Goal: Task Accomplishment & Management: Manage account settings

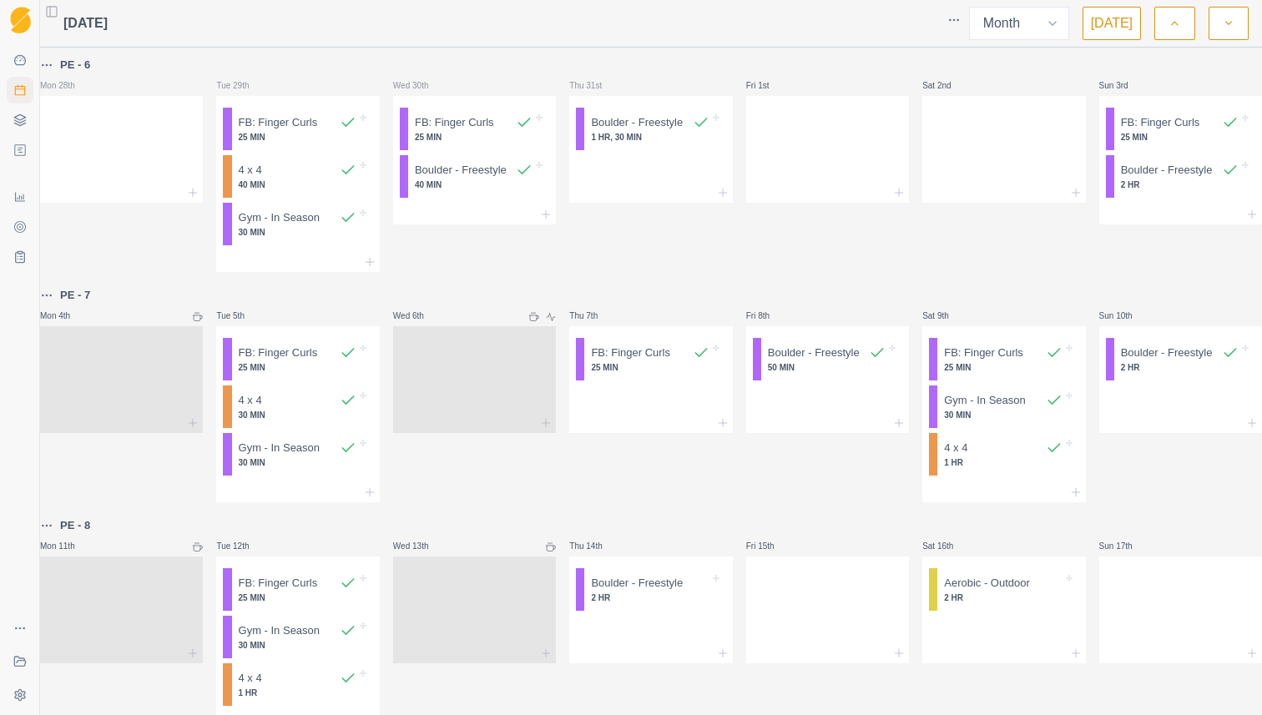
select select "month"
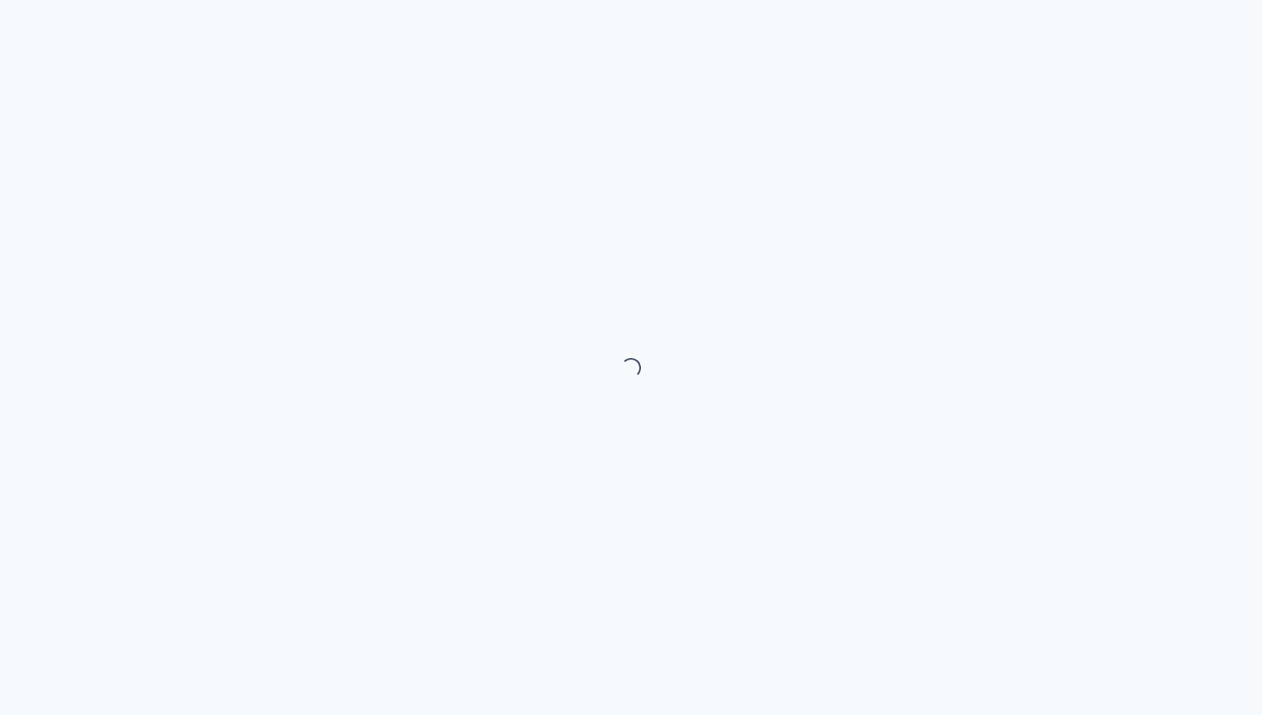
select select "month"
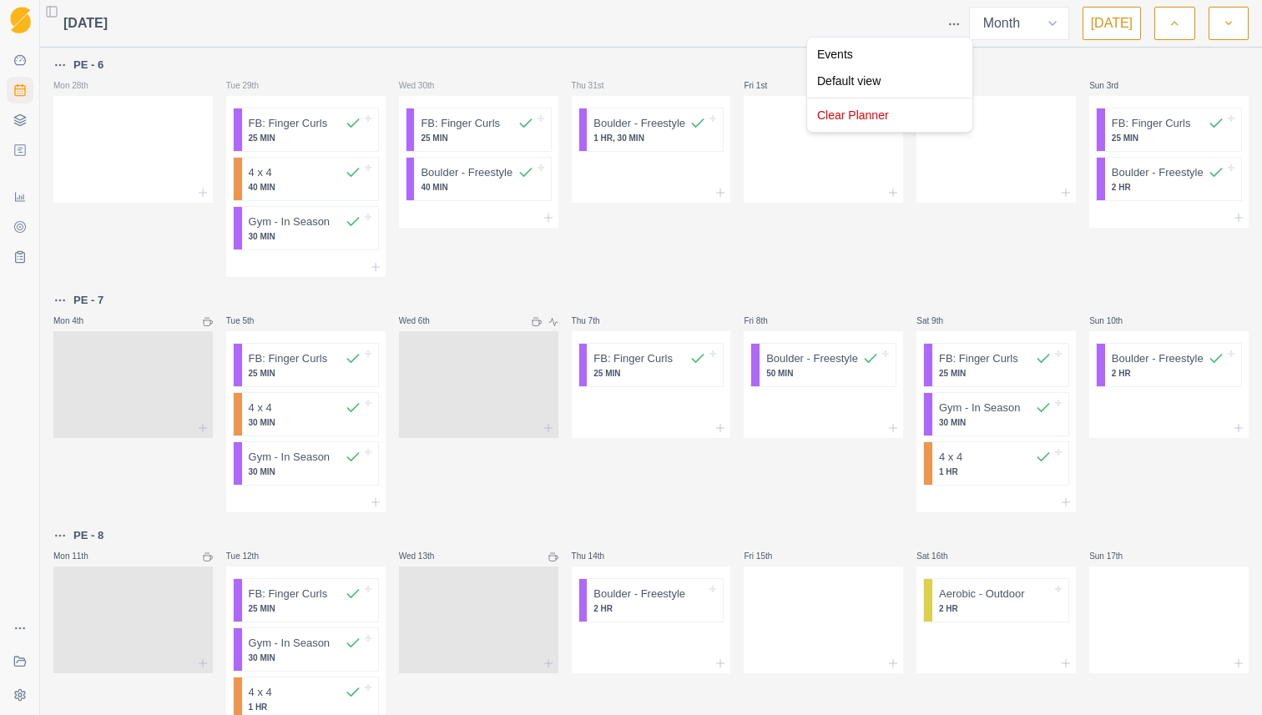
click at [960, 25] on html "Sequence Dashboard Planner Workouts Plans Performance Metrics Goals Tests Coach…" at bounding box center [631, 357] width 1262 height 715
click at [925, 203] on html "Sequence Dashboard Planner Workouts Plans Performance Metrics Goals Tests Coach…" at bounding box center [631, 357] width 1262 height 715
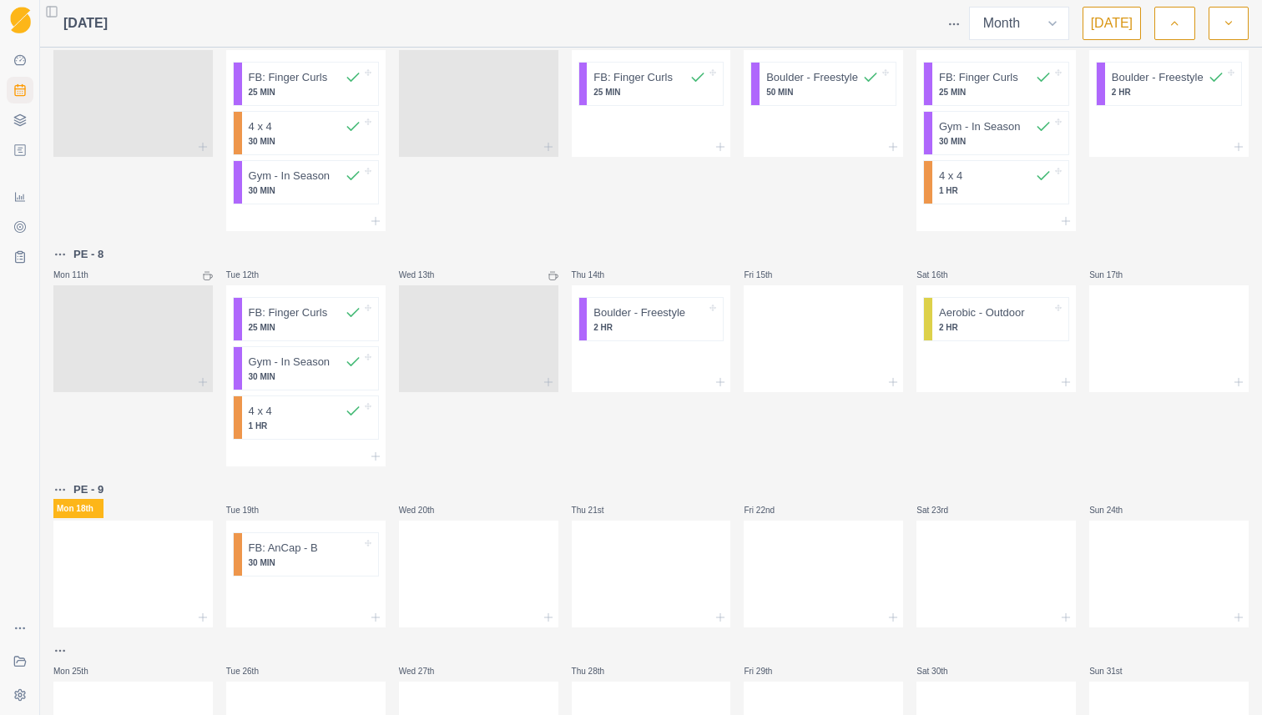
scroll to position [288, 0]
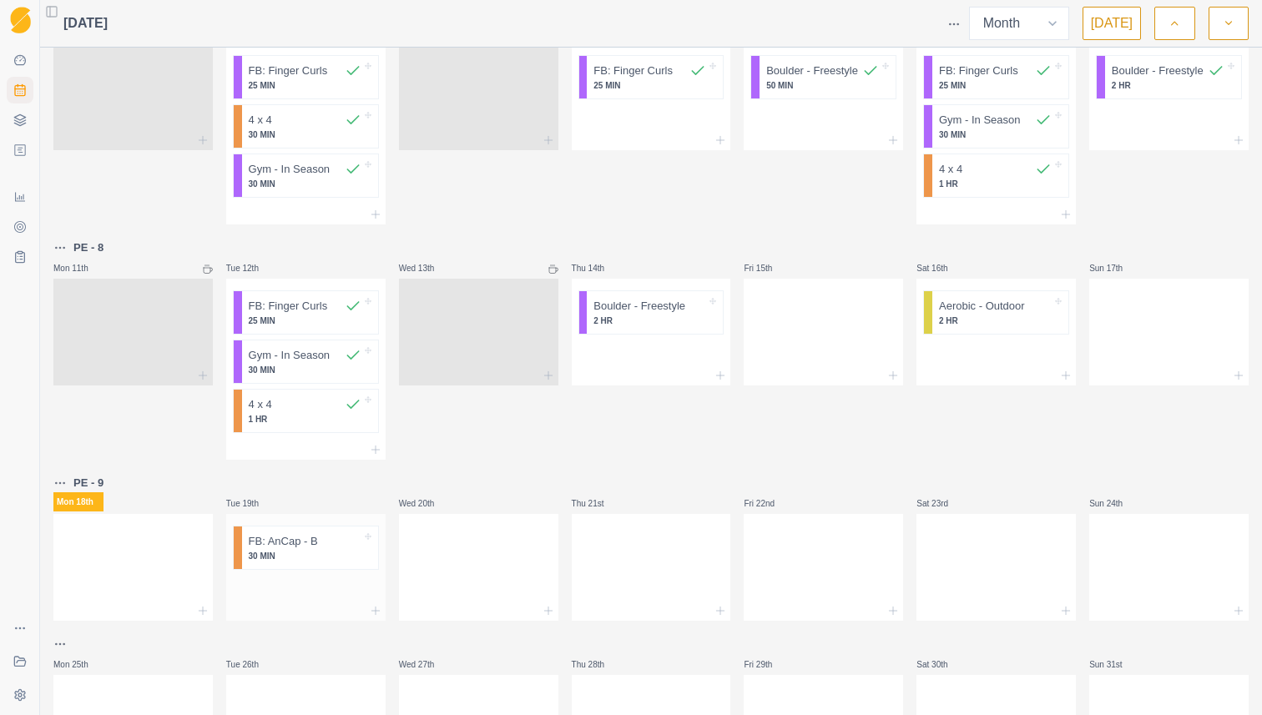
click at [278, 610] on div at bounding box center [305, 611] width 159 height 20
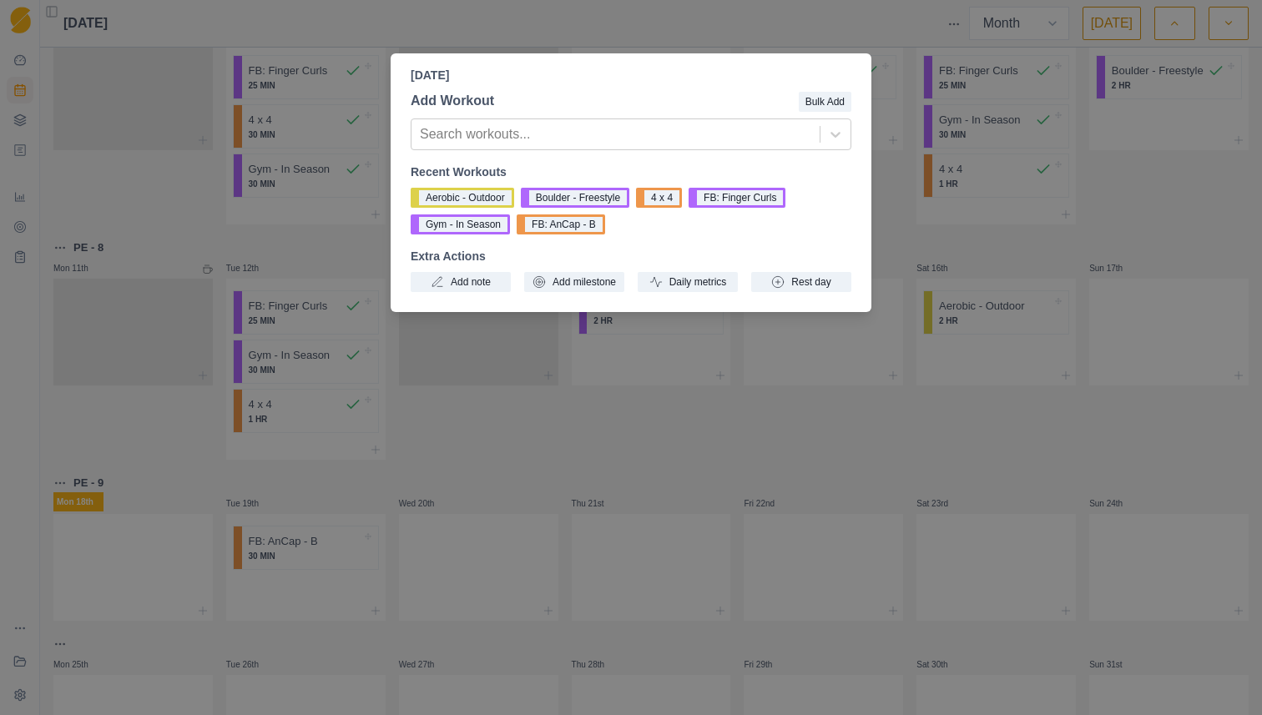
click at [541, 464] on div "Tuesday, August 19th, 2025 Add Workout Bulk Add Search workouts... Recent Worko…" at bounding box center [631, 357] width 1262 height 715
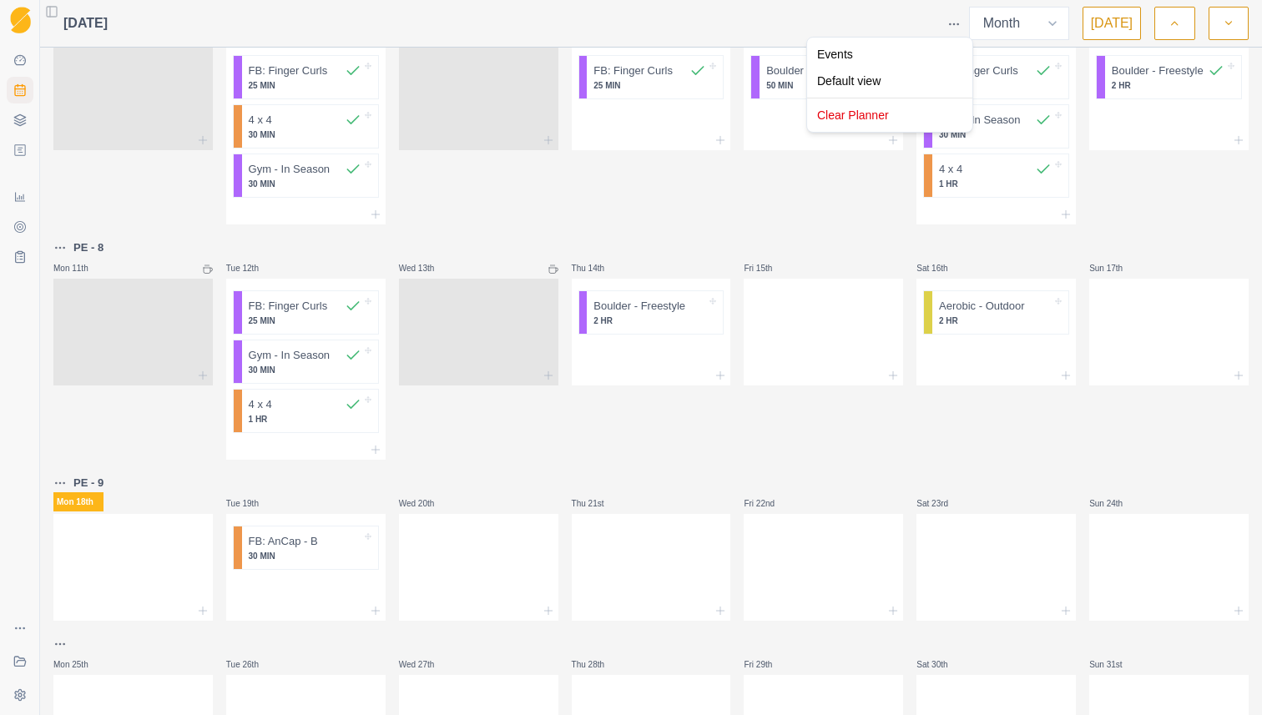
click at [959, 25] on html "Sequence Dashboard Planner Workouts Plans Performance Metrics Goals Tests Coach…" at bounding box center [631, 357] width 1262 height 715
click at [894, 62] on div "Events" at bounding box center [889, 54] width 159 height 27
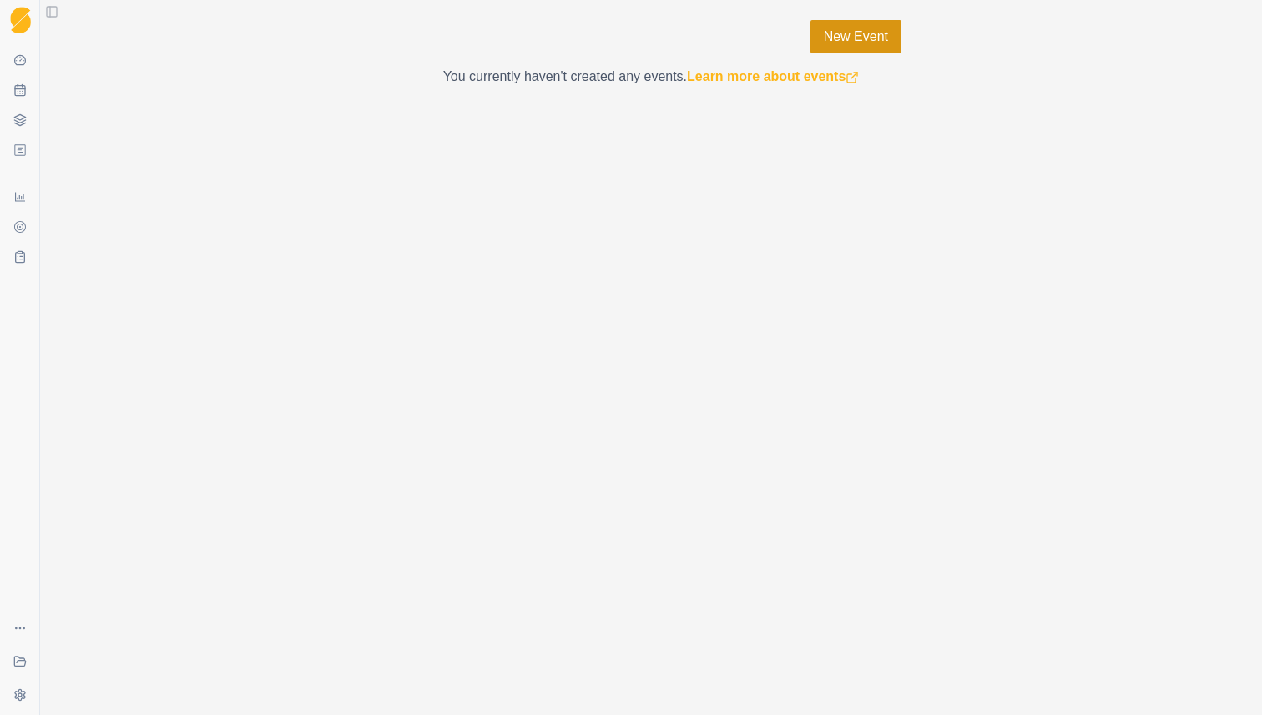
click at [857, 47] on link "New Event" at bounding box center [855, 36] width 91 height 33
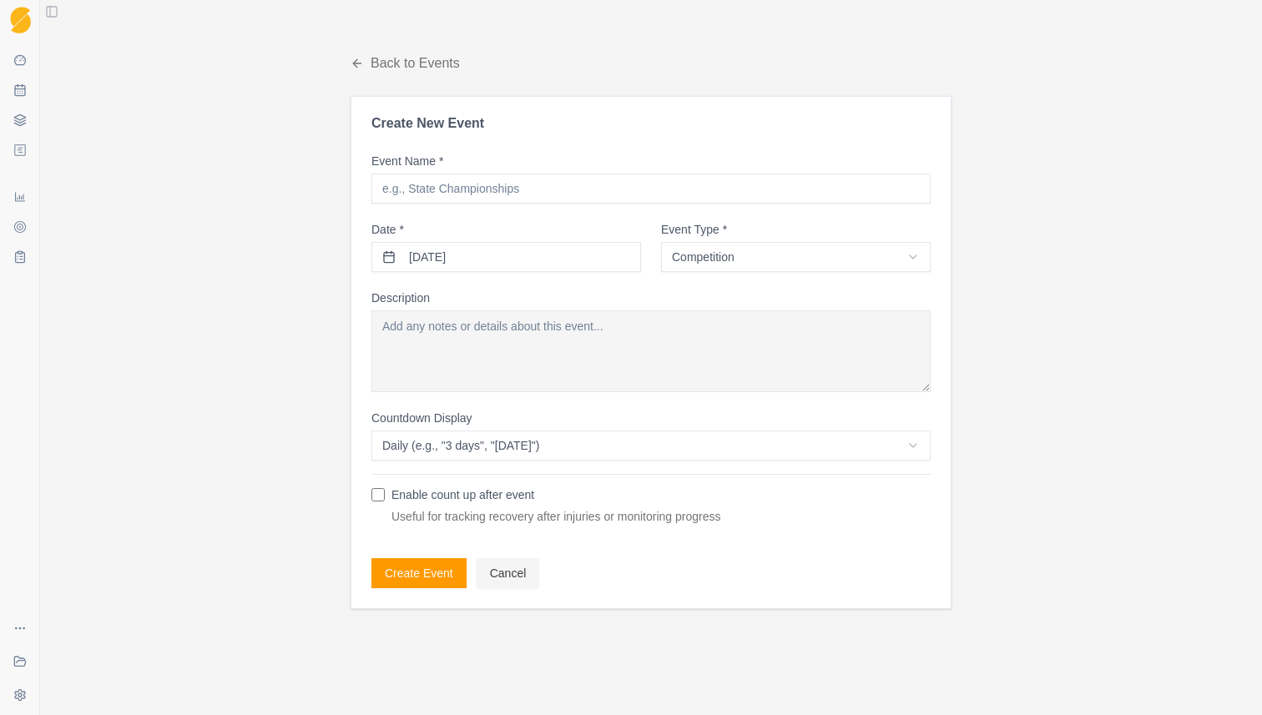
click at [564, 189] on input "Event Name *" at bounding box center [650, 189] width 559 height 30
type input "Slaying the BIG ONESSS!! 🐠"
click at [524, 253] on button "18/08/2025" at bounding box center [506, 257] width 270 height 30
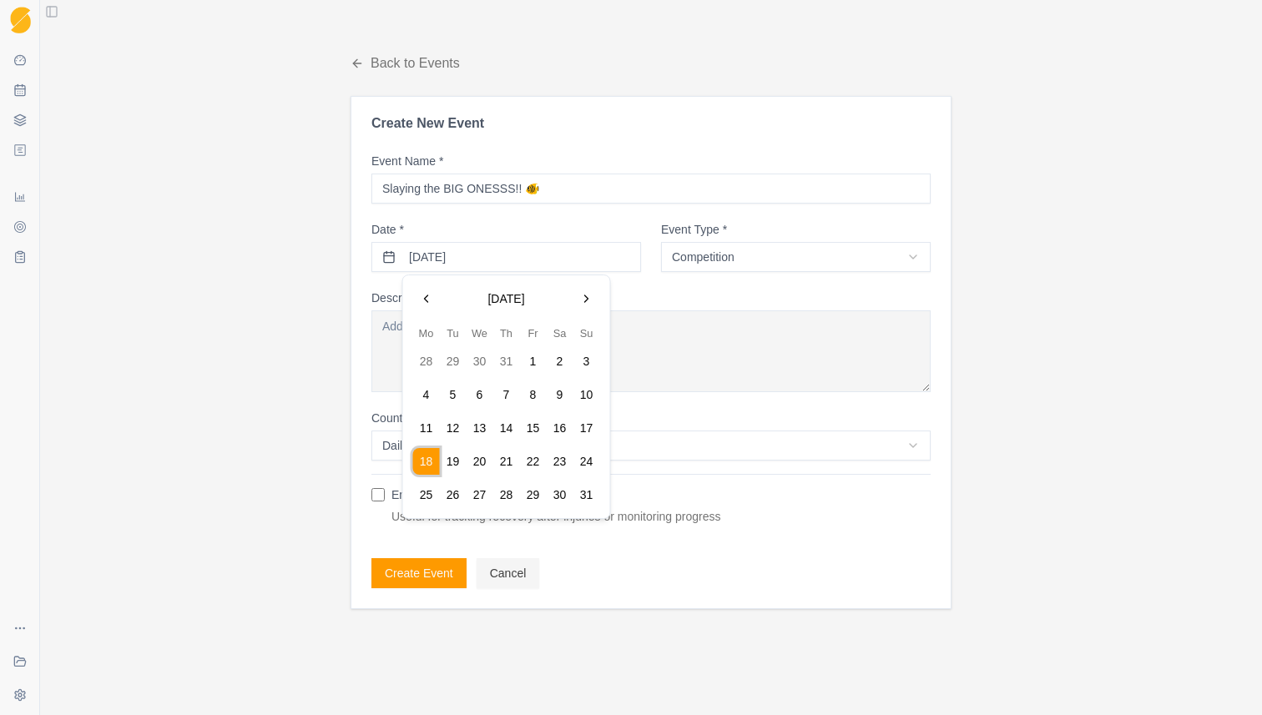
click at [450, 460] on button "19" at bounding box center [453, 461] width 27 height 27
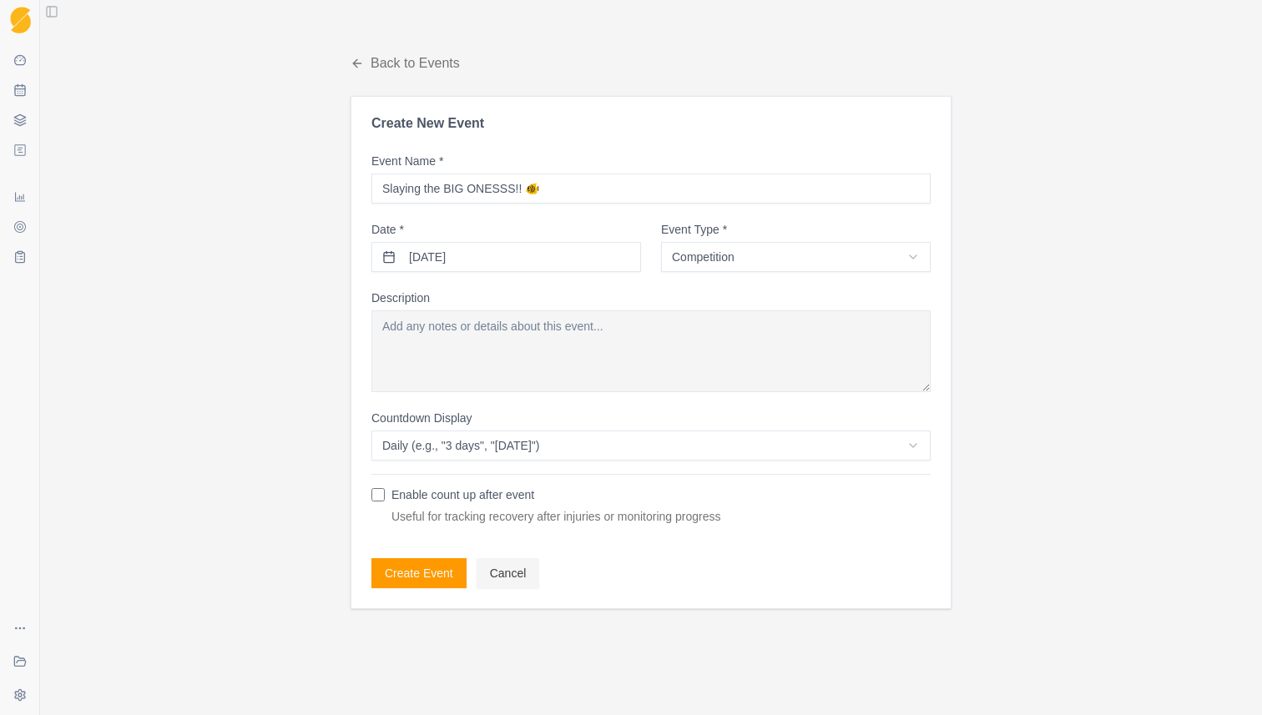
click at [761, 239] on div "Event Type * Competition Competition Trip Injury Recovery Other" at bounding box center [796, 248] width 270 height 48
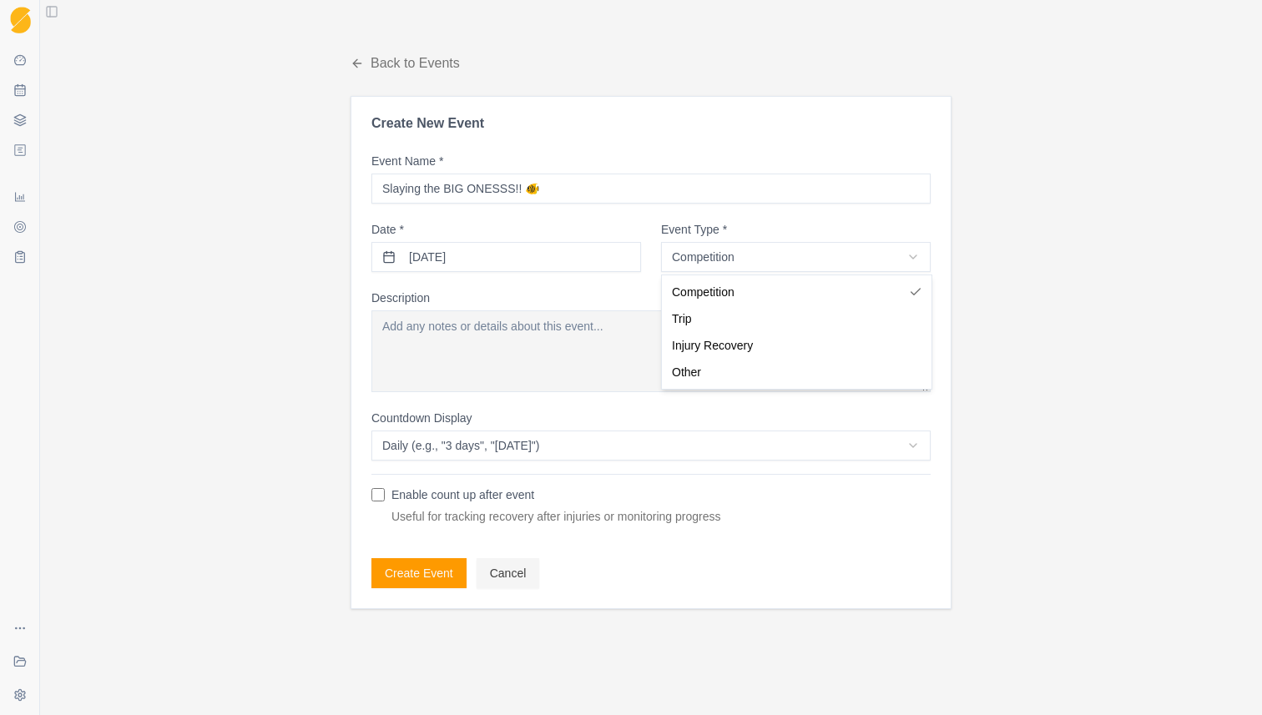
click at [760, 251] on html "Sequence Dashboard Planner Workouts Plans Performance Metrics Goals Tests Coach…" at bounding box center [631, 357] width 1262 height 715
select select "trip"
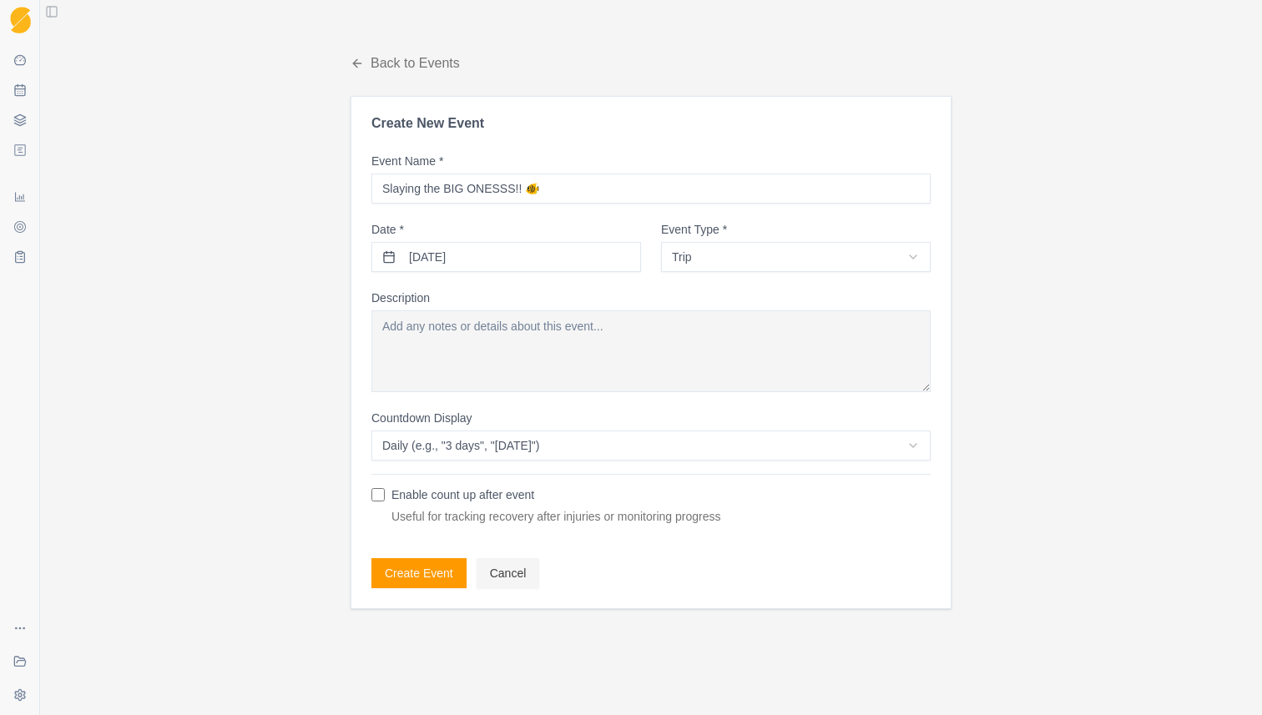
click at [437, 575] on button "Create Event" at bounding box center [418, 573] width 95 height 30
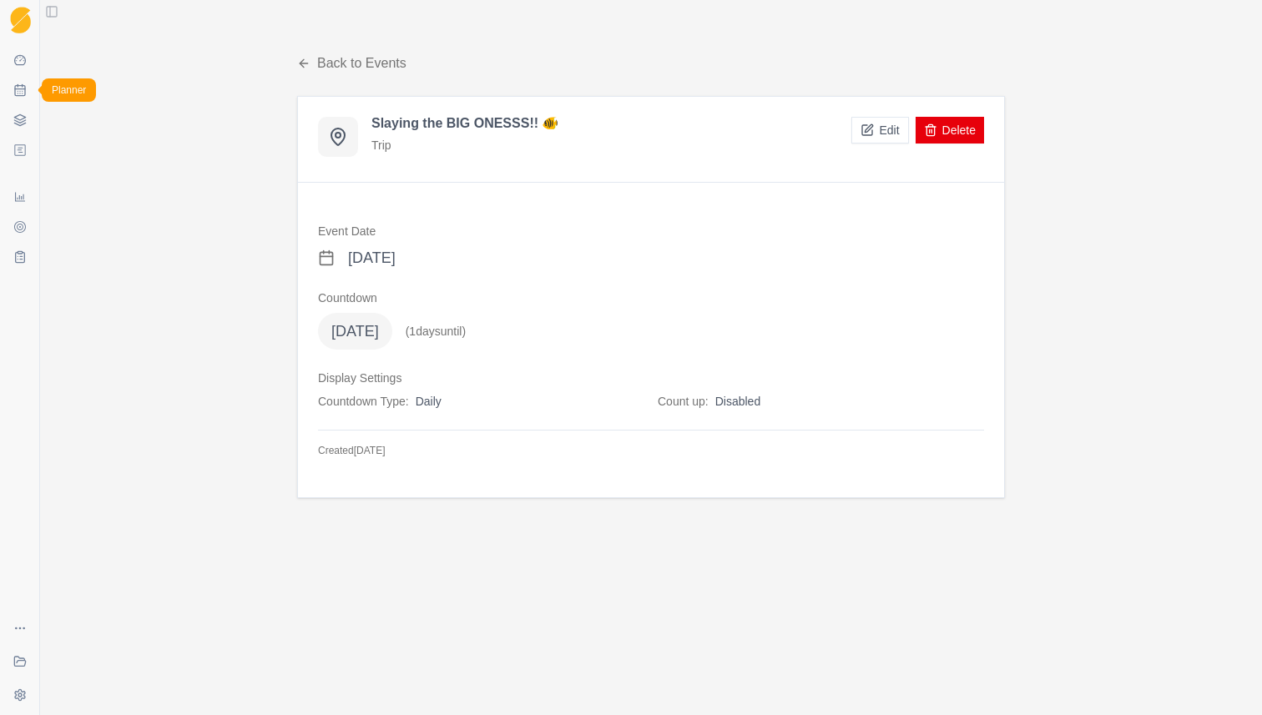
click at [23, 89] on icon at bounding box center [20, 89] width 10 height 0
select select "month"
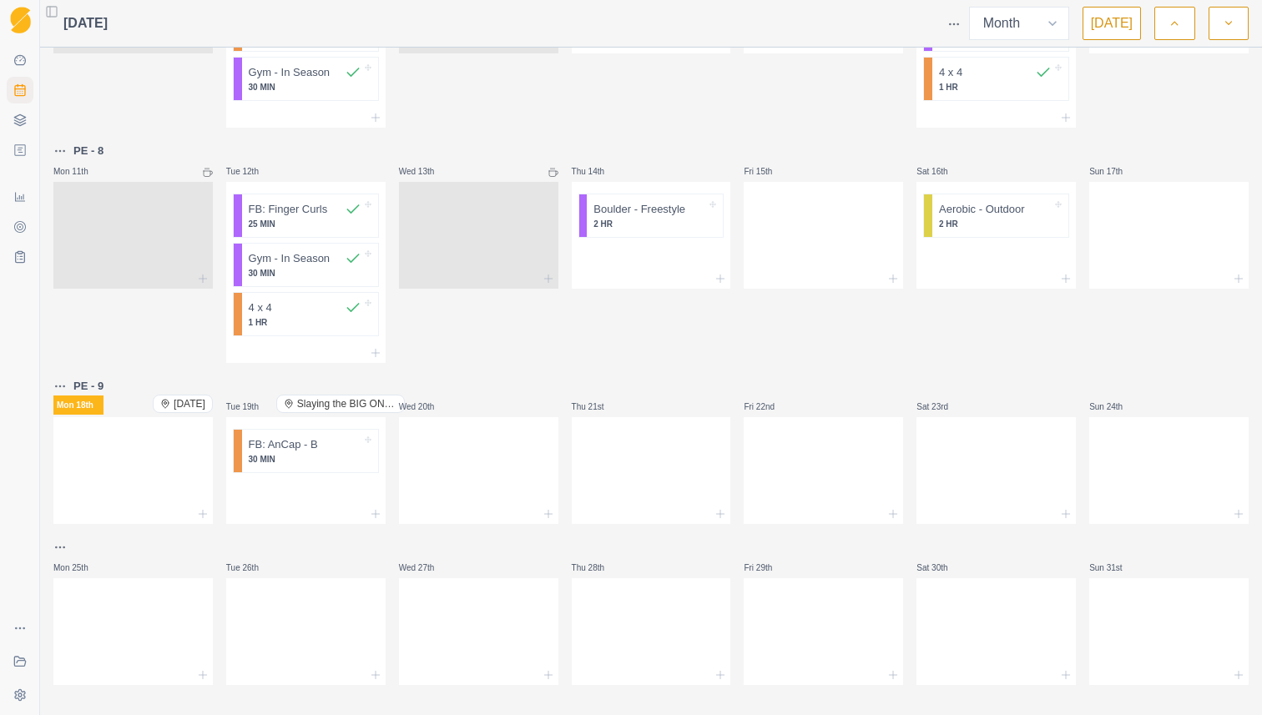
scroll to position [401, 0]
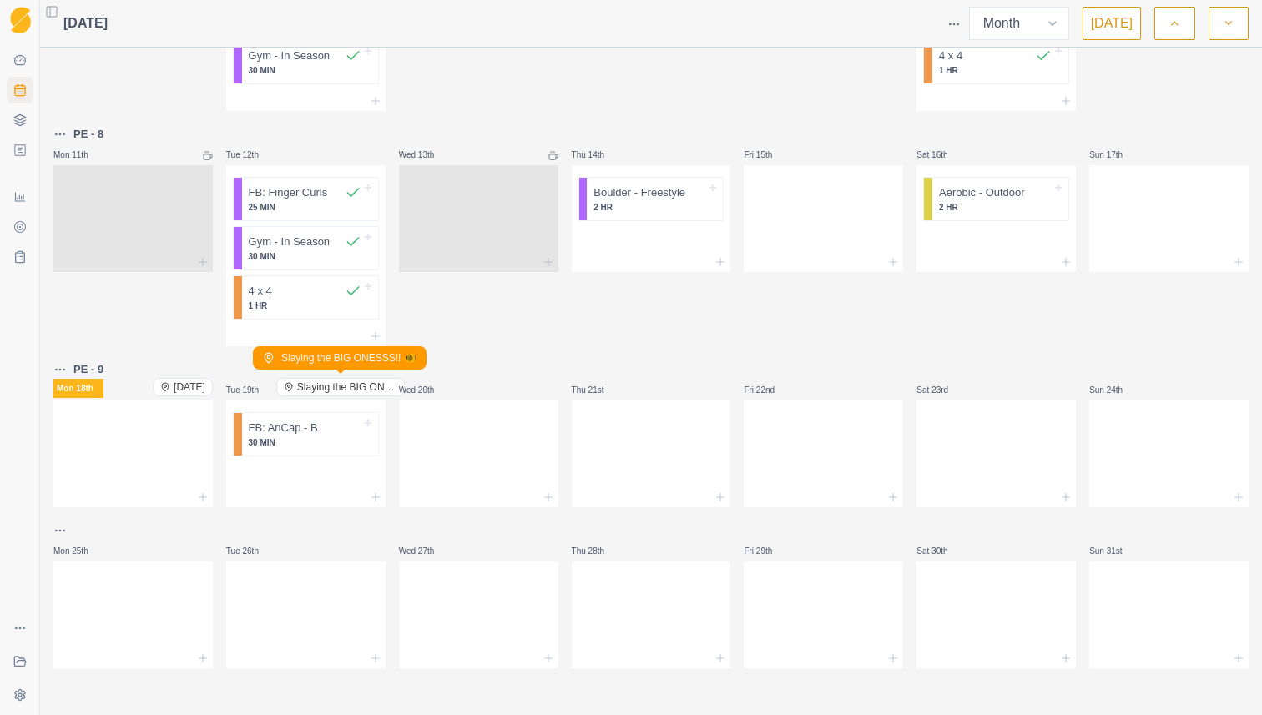
click at [375, 391] on span "Slaying the BIG ONESSS!! 🐠" at bounding box center [347, 387] width 100 height 13
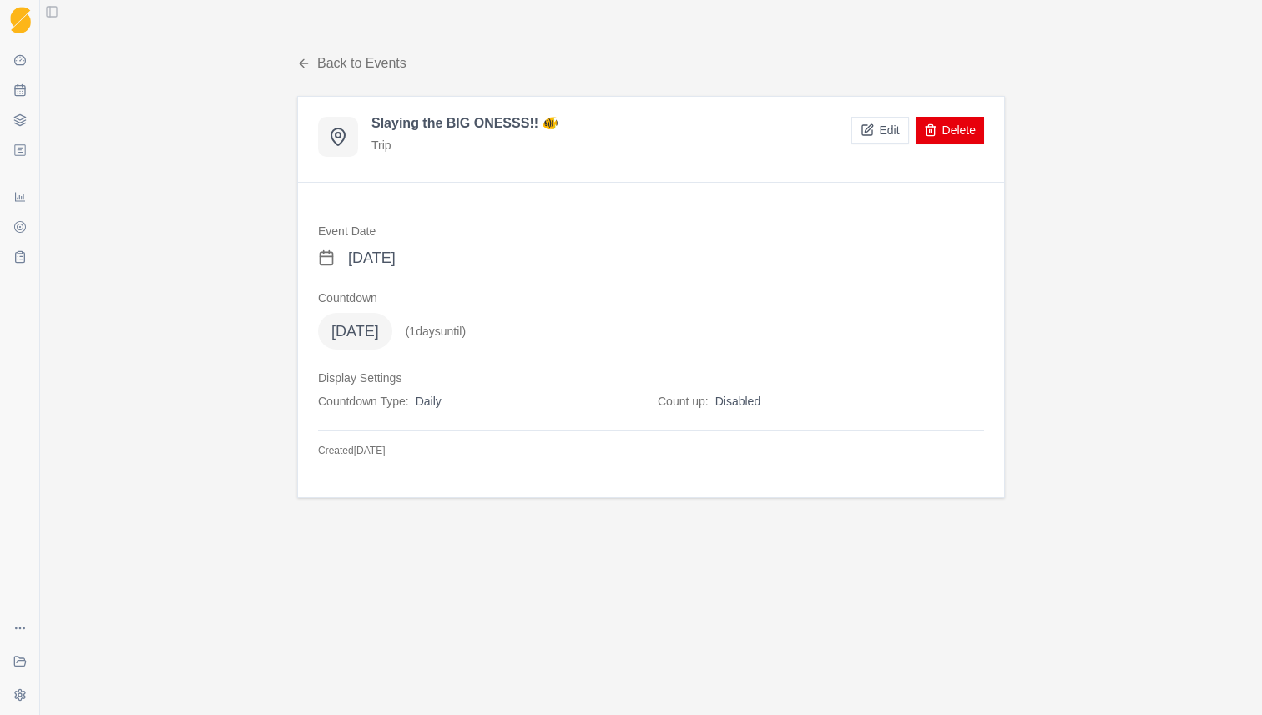
click at [869, 134] on button "Edit" at bounding box center [879, 130] width 57 height 27
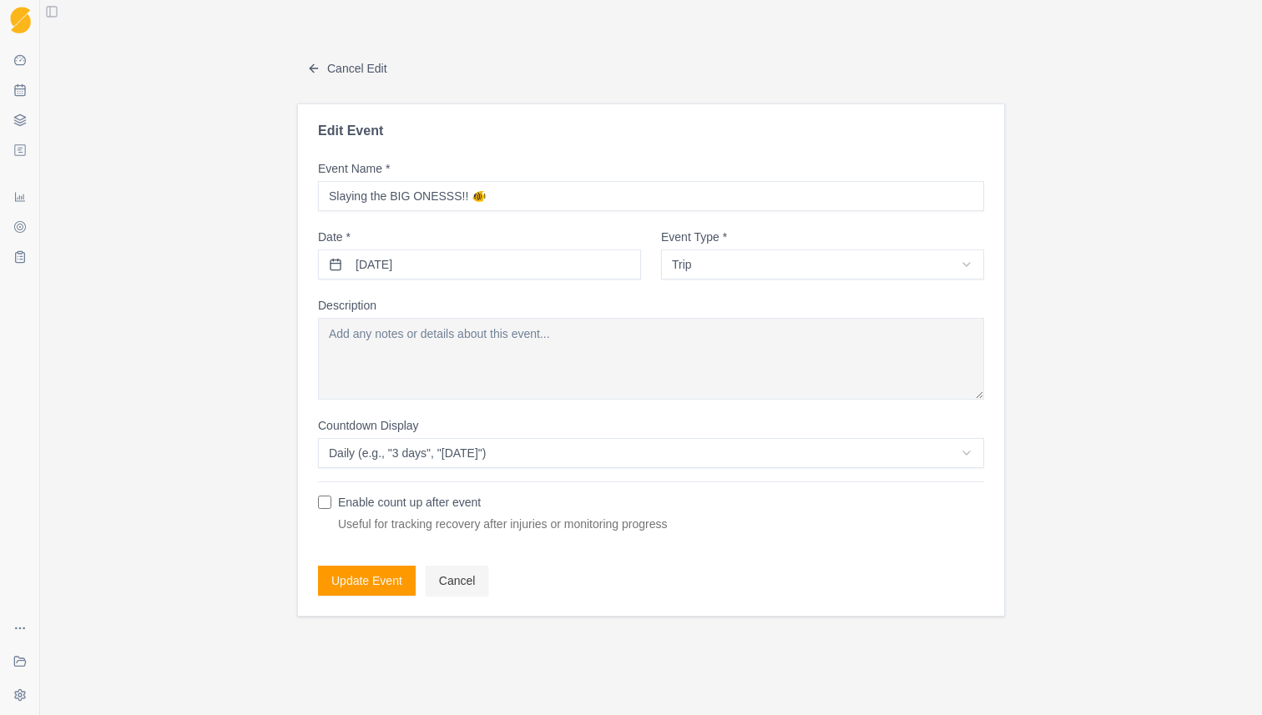
click at [471, 200] on input "Slaying the BIG ONESSS!! 🐠" at bounding box center [651, 196] width 666 height 30
type input "🐠"
click at [372, 577] on button "Update Event" at bounding box center [367, 581] width 98 height 30
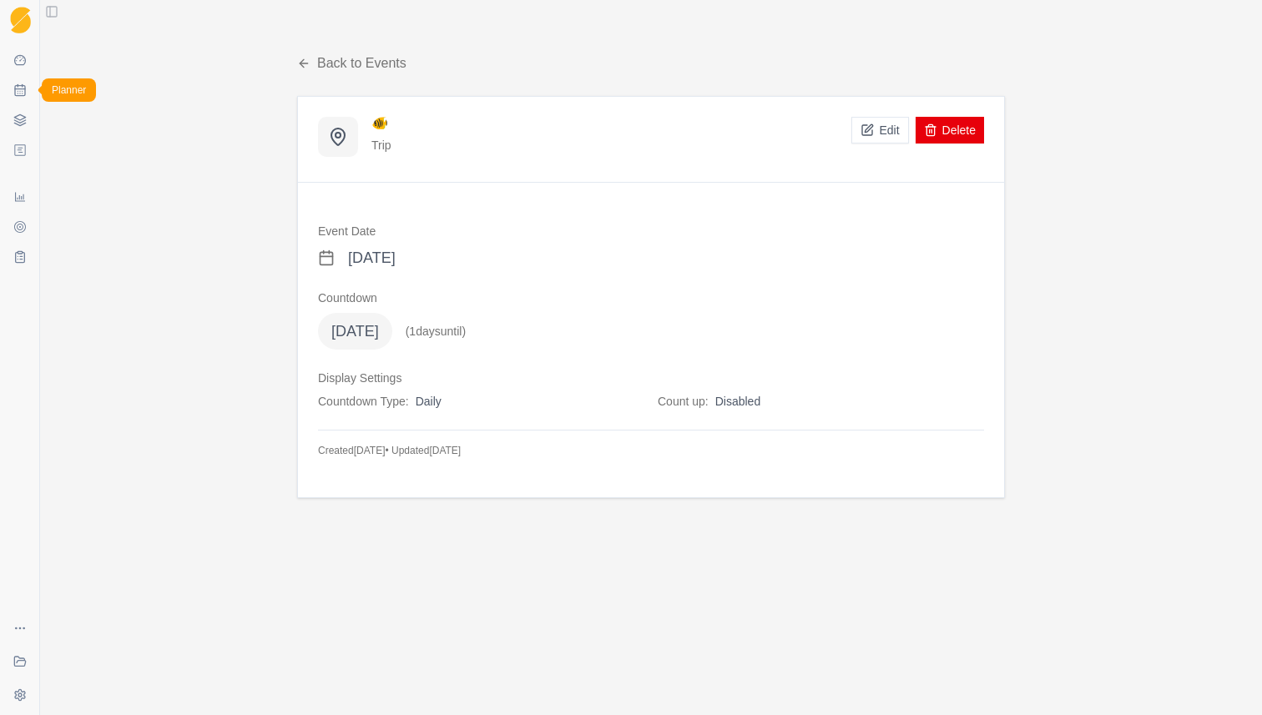
click at [21, 99] on link "Planner" at bounding box center [20, 90] width 27 height 27
select select "month"
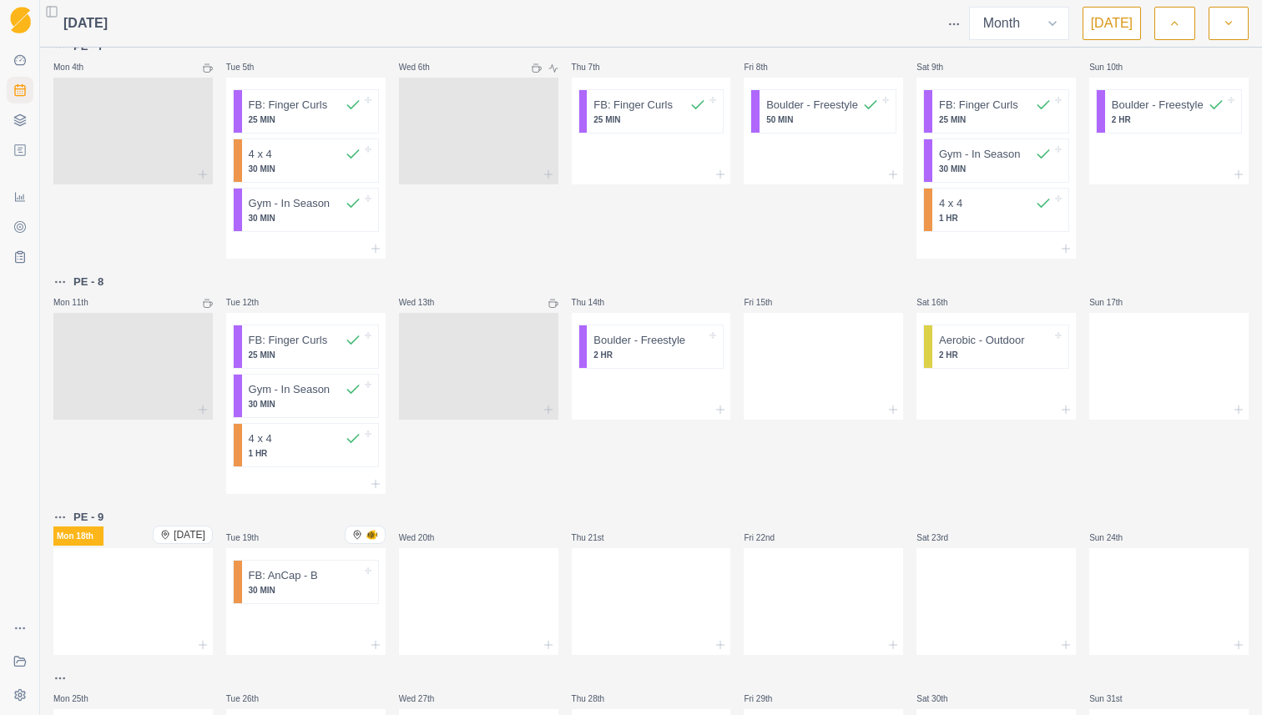
scroll to position [401, 0]
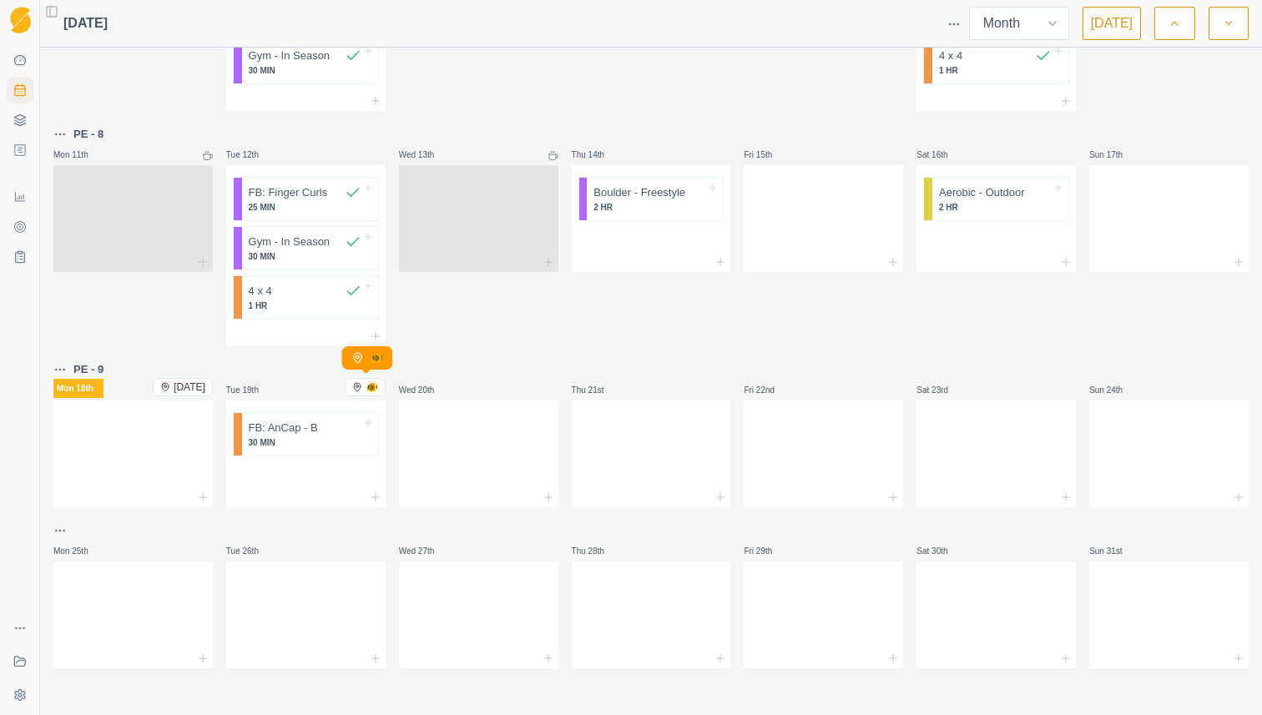
click at [369, 387] on span "🐠" at bounding box center [371, 387] width 13 height 13
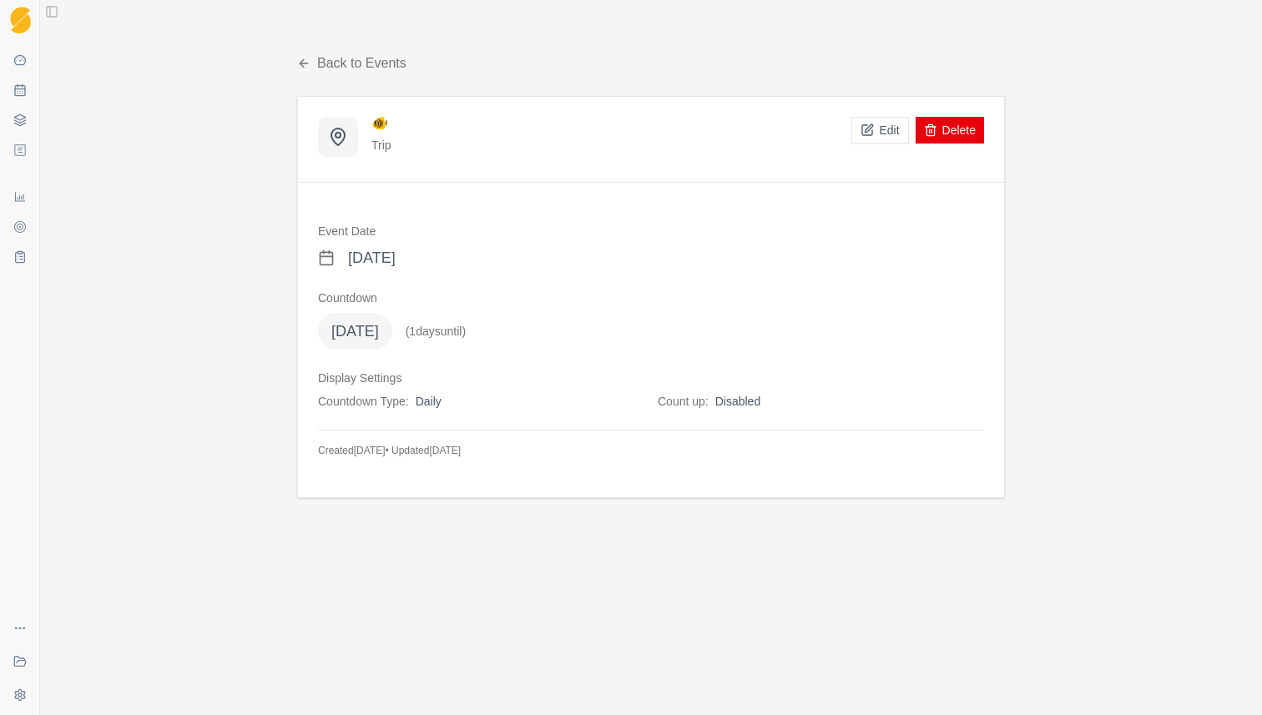
click at [951, 131] on button "Delete" at bounding box center [949, 130] width 68 height 27
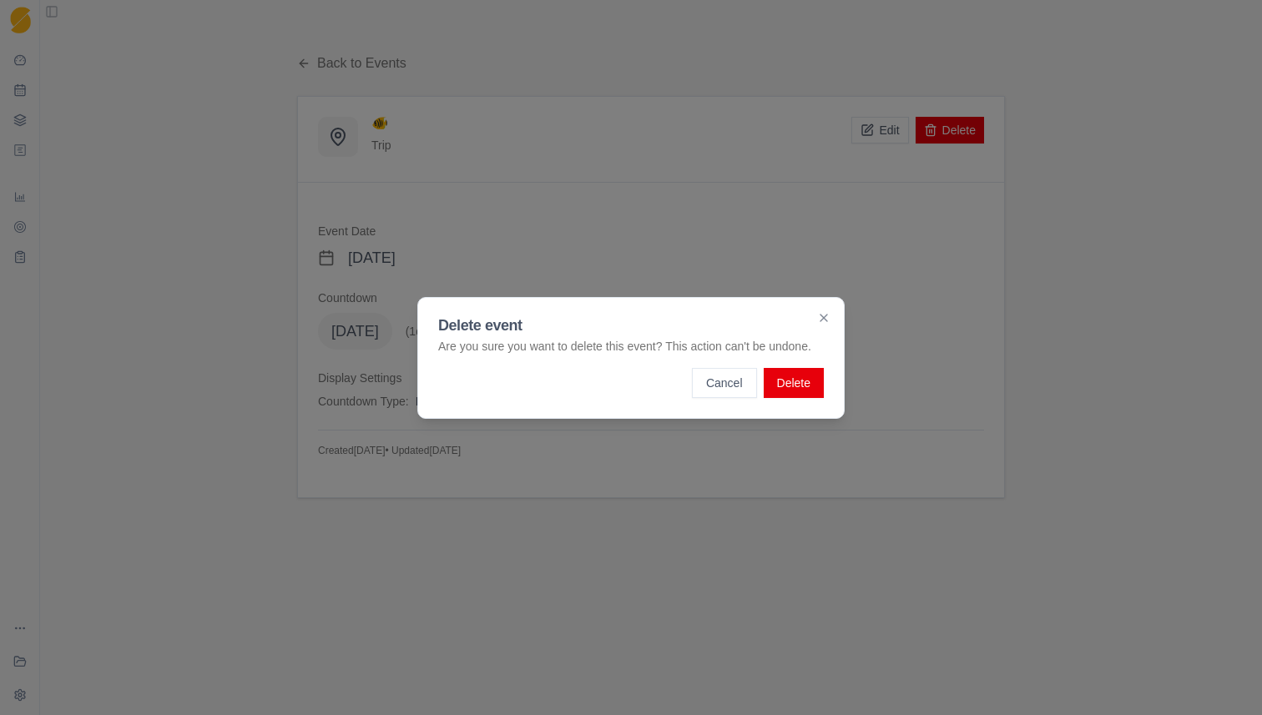
click at [795, 393] on button "Delete" at bounding box center [794, 383] width 60 height 30
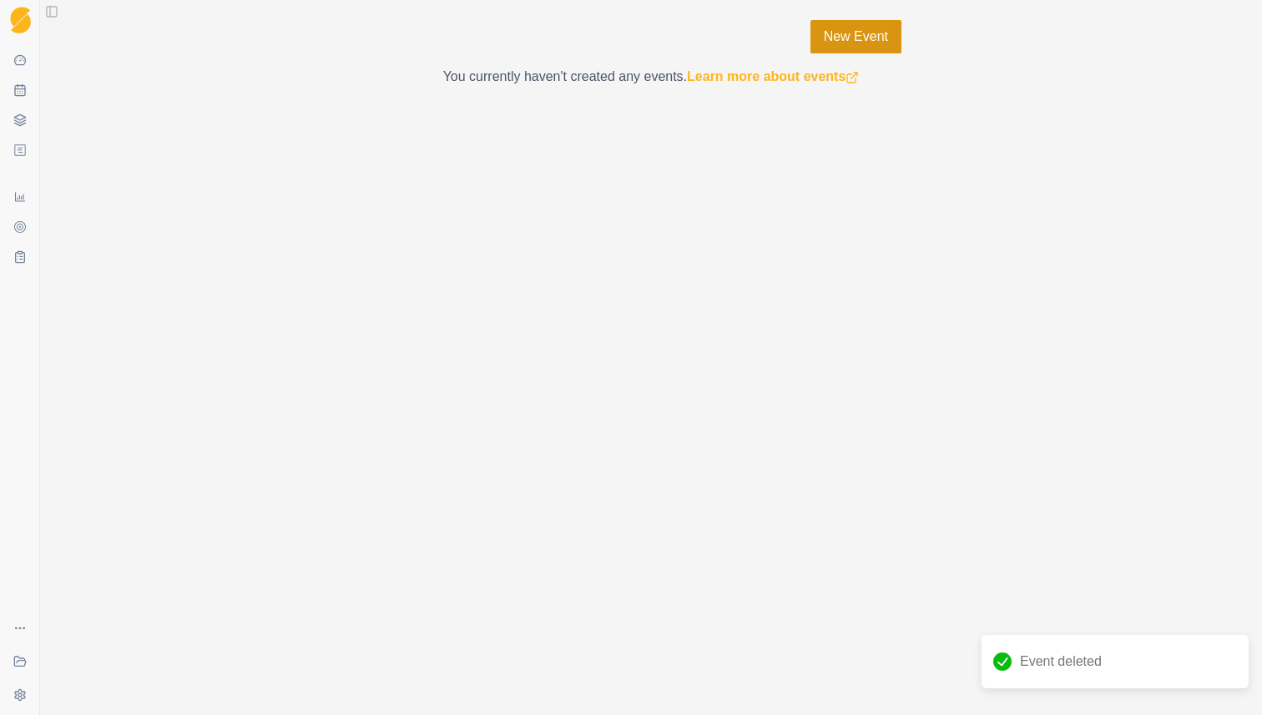
click at [839, 32] on link "New Event" at bounding box center [855, 36] width 91 height 33
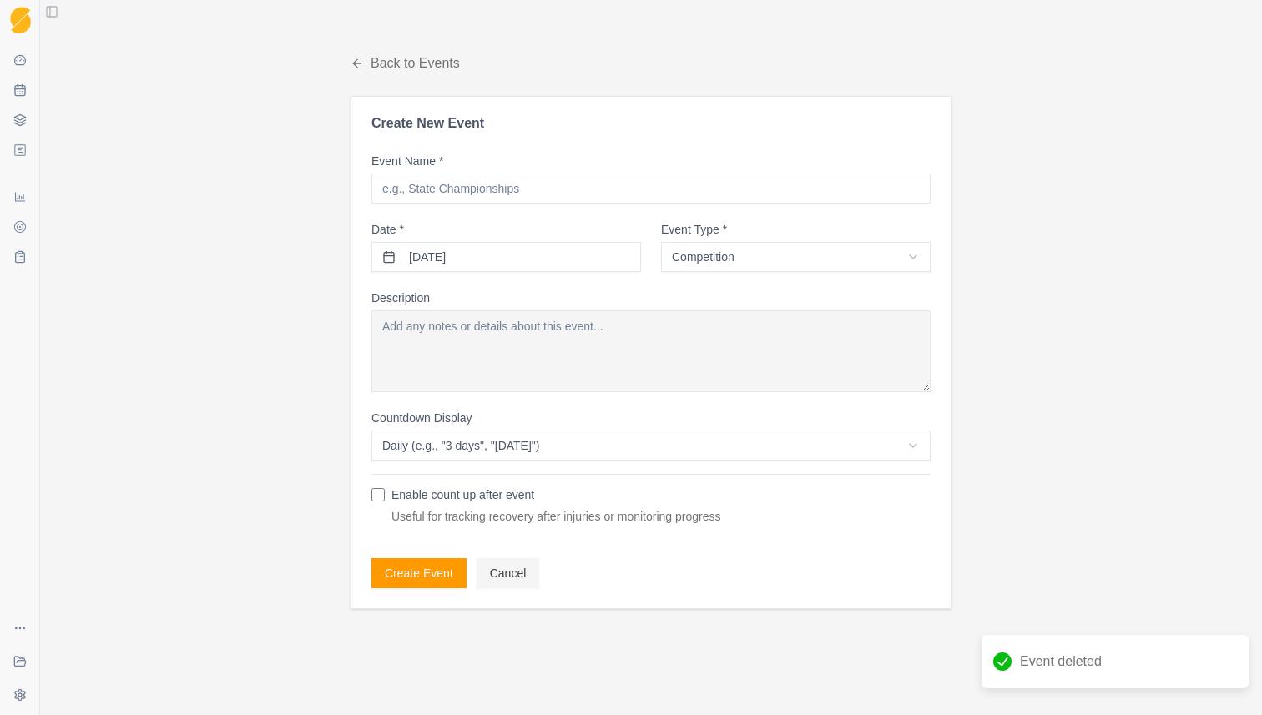
click at [605, 192] on input "Event Name *" at bounding box center [650, 189] width 559 height 30
type input "[GEOGRAPHIC_DATA]"
click at [773, 255] on html "Sequence Dashboard Planner Workouts Plans Performance Metrics Goals Tests Coach…" at bounding box center [631, 357] width 1262 height 715
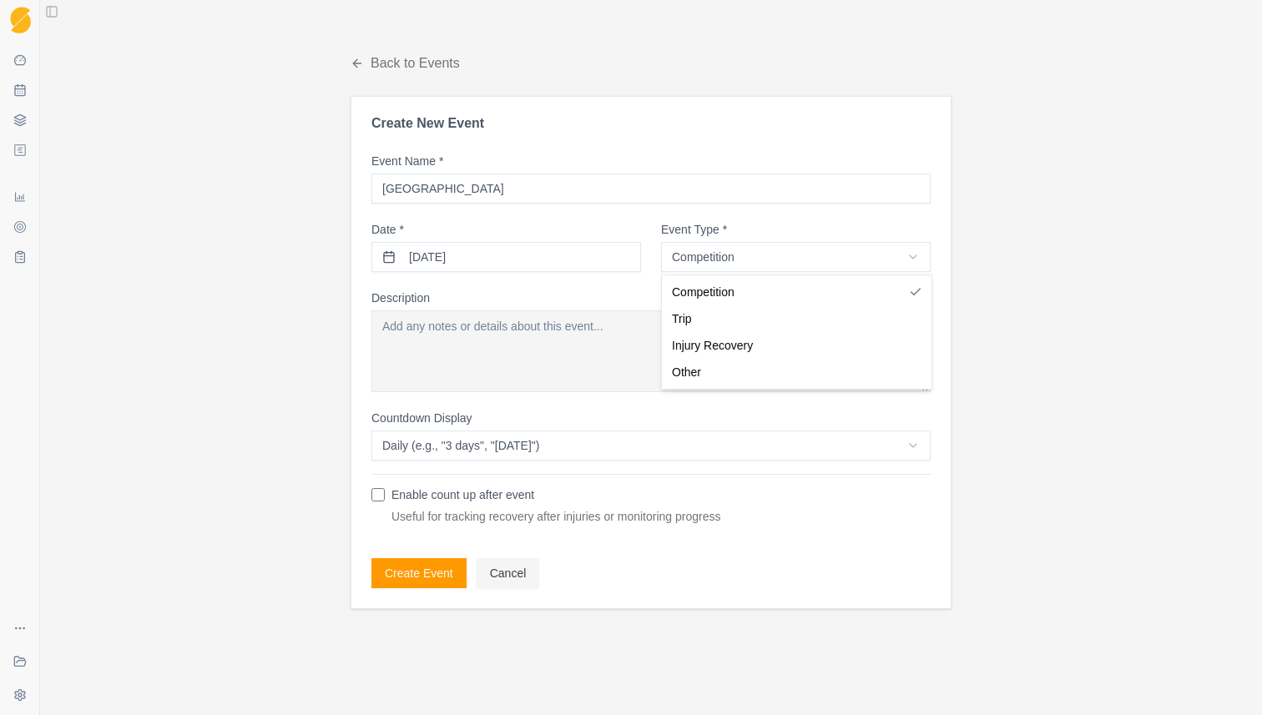
select select "trip"
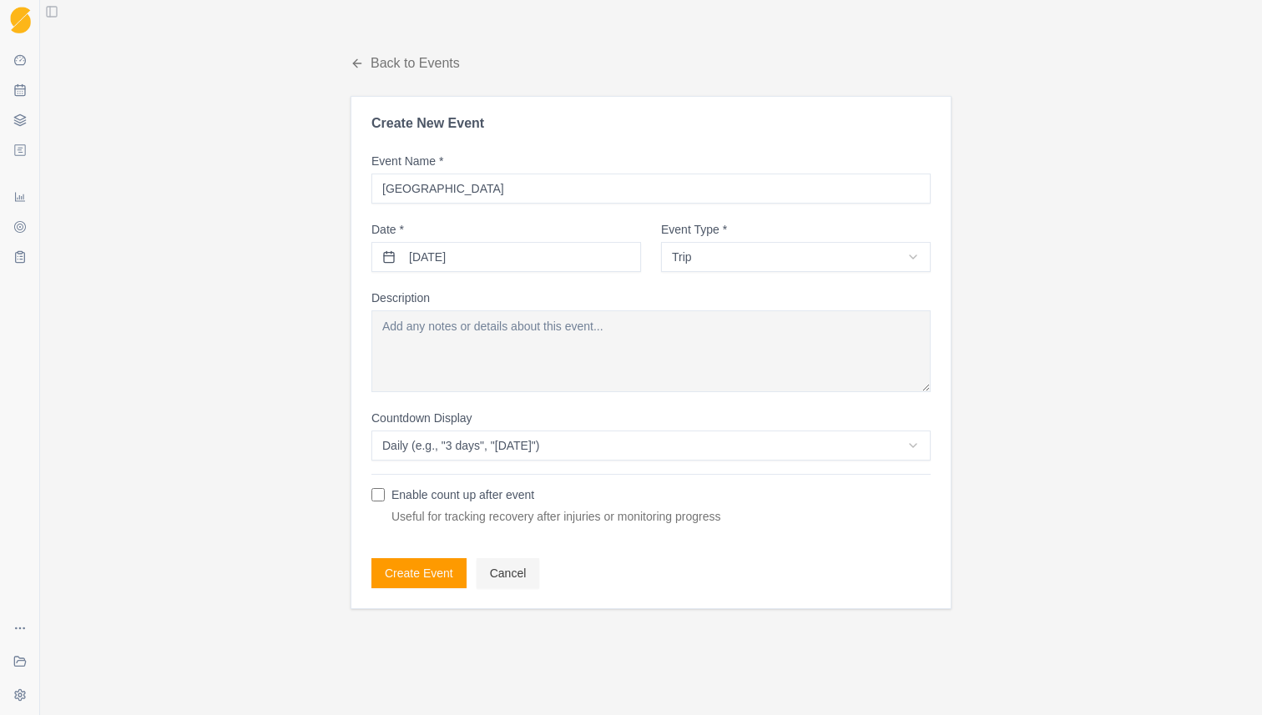
click at [521, 258] on button "18/08/2025" at bounding box center [506, 257] width 270 height 30
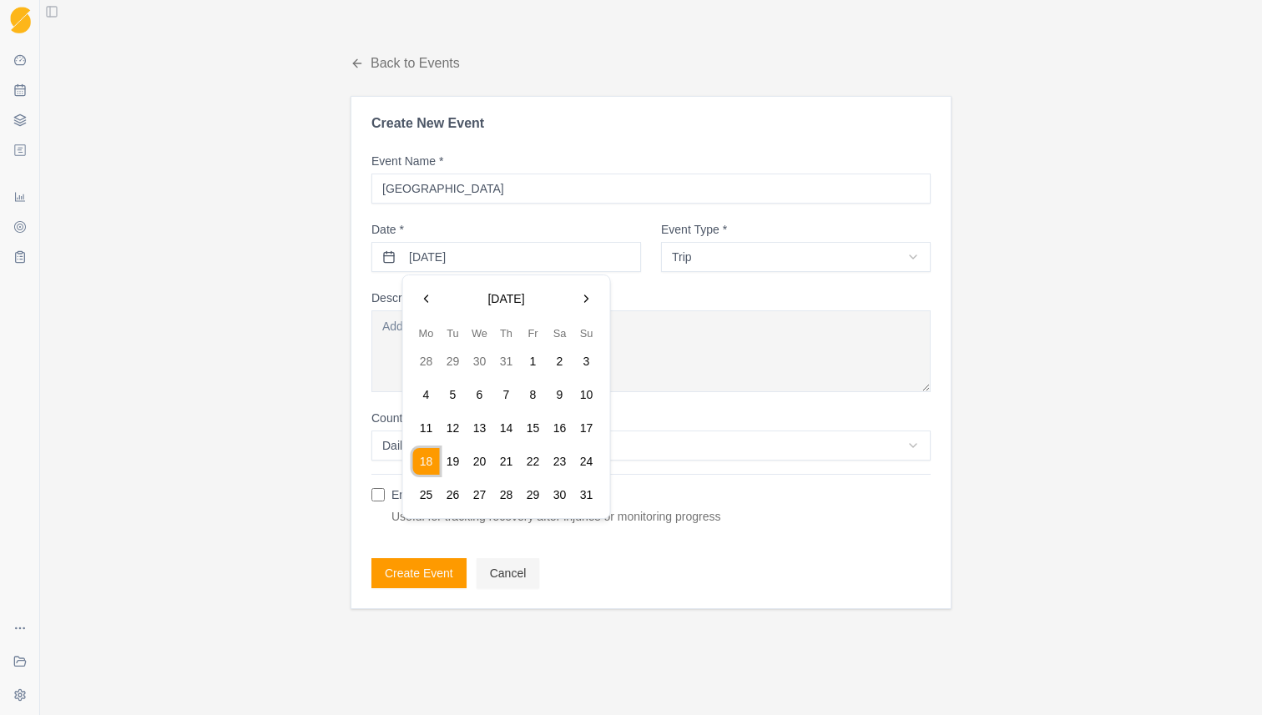
click at [584, 305] on button "Go to the Next Month" at bounding box center [586, 298] width 27 height 27
click at [511, 458] on button "25" at bounding box center [506, 461] width 27 height 27
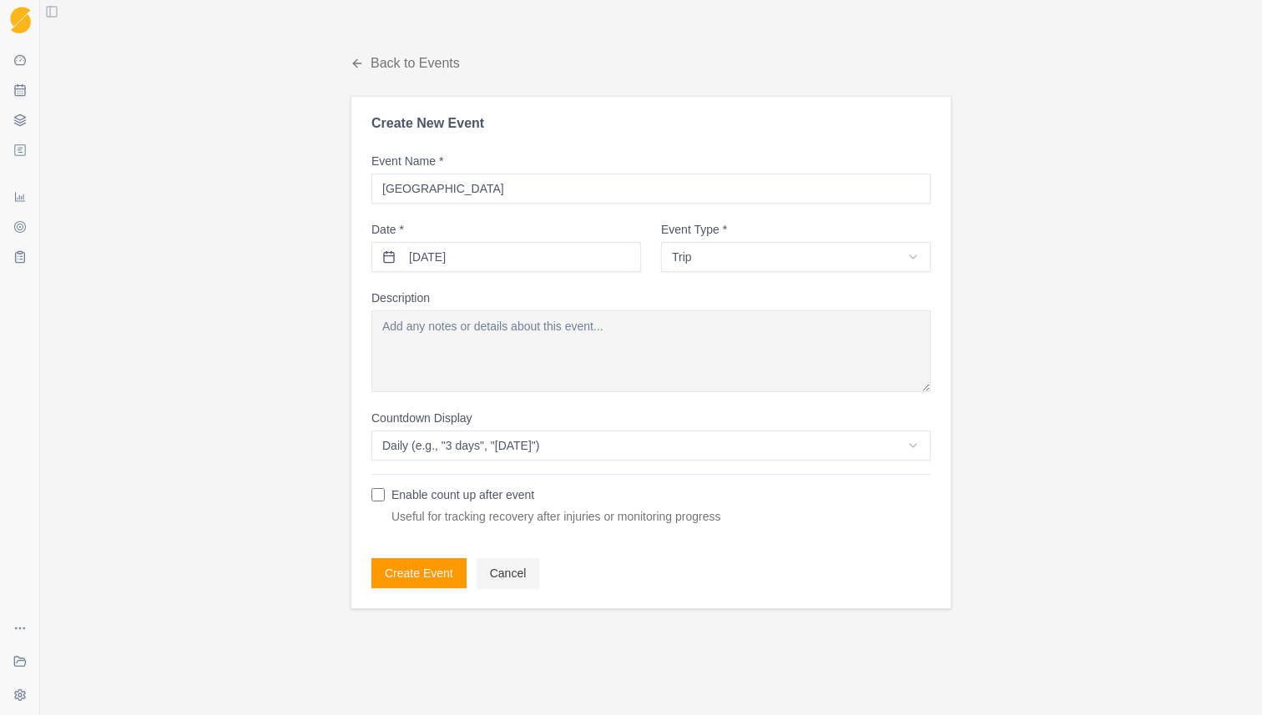
click at [509, 337] on textarea "Description" at bounding box center [650, 351] width 559 height 82
type textarea "F"
type textarea "Flinders till the 10th of October"
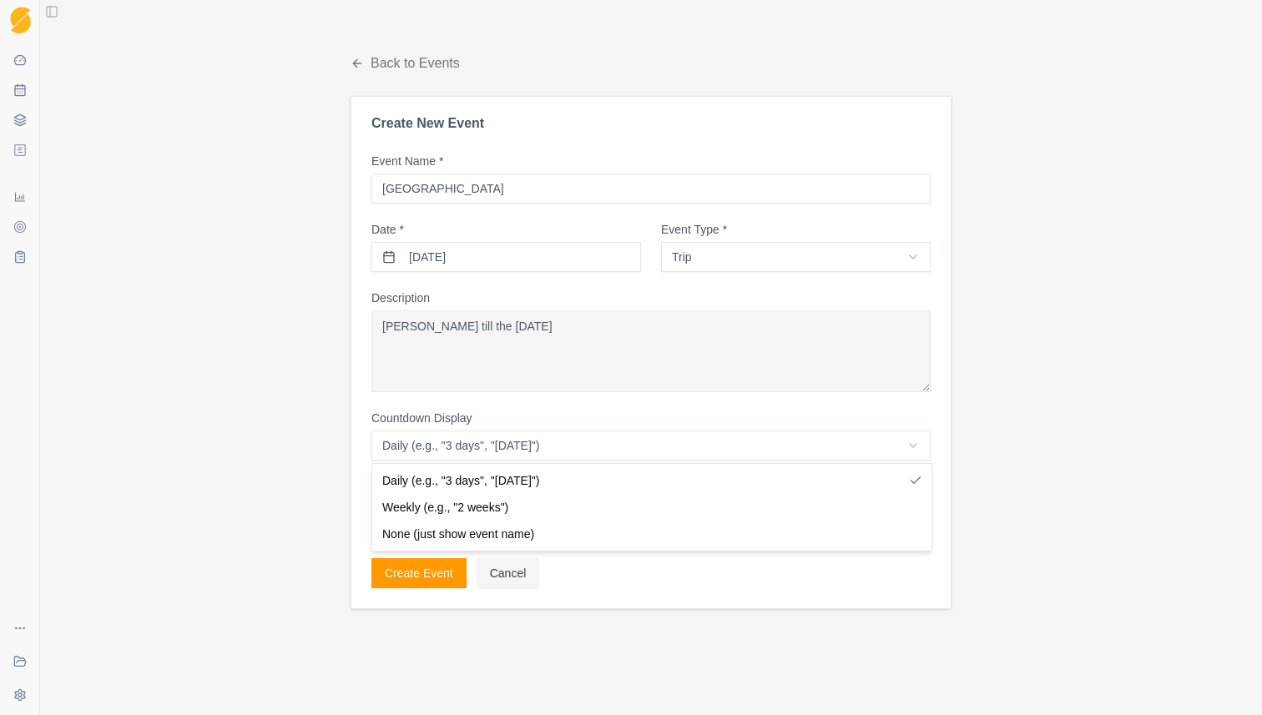
click at [567, 443] on html "Sequence Dashboard Planner Workouts Plans Performance Metrics Goals Tests Coach…" at bounding box center [631, 357] width 1262 height 715
select select "weekly"
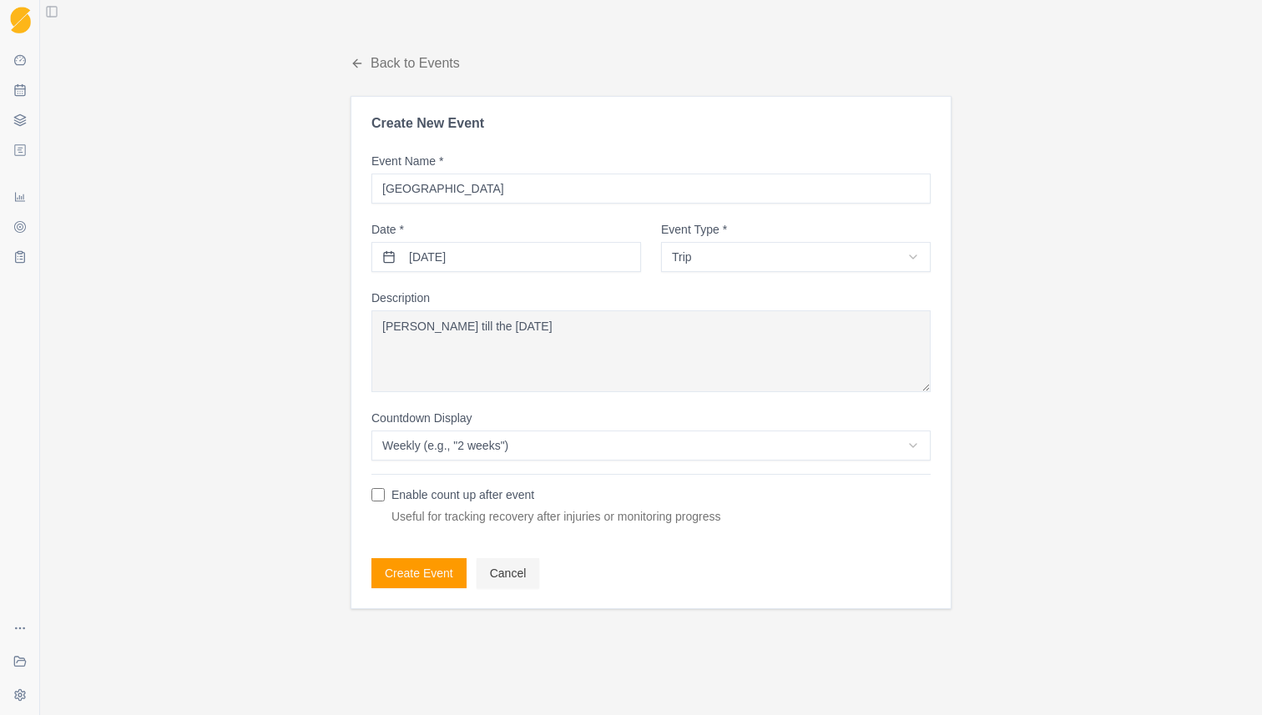
click at [584, 320] on textarea "Flinders till the 10th of October" at bounding box center [650, 351] width 559 height 82
type textarea "[PERSON_NAME] till the [DATE]."
click at [413, 583] on button "Create Event" at bounding box center [418, 573] width 95 height 30
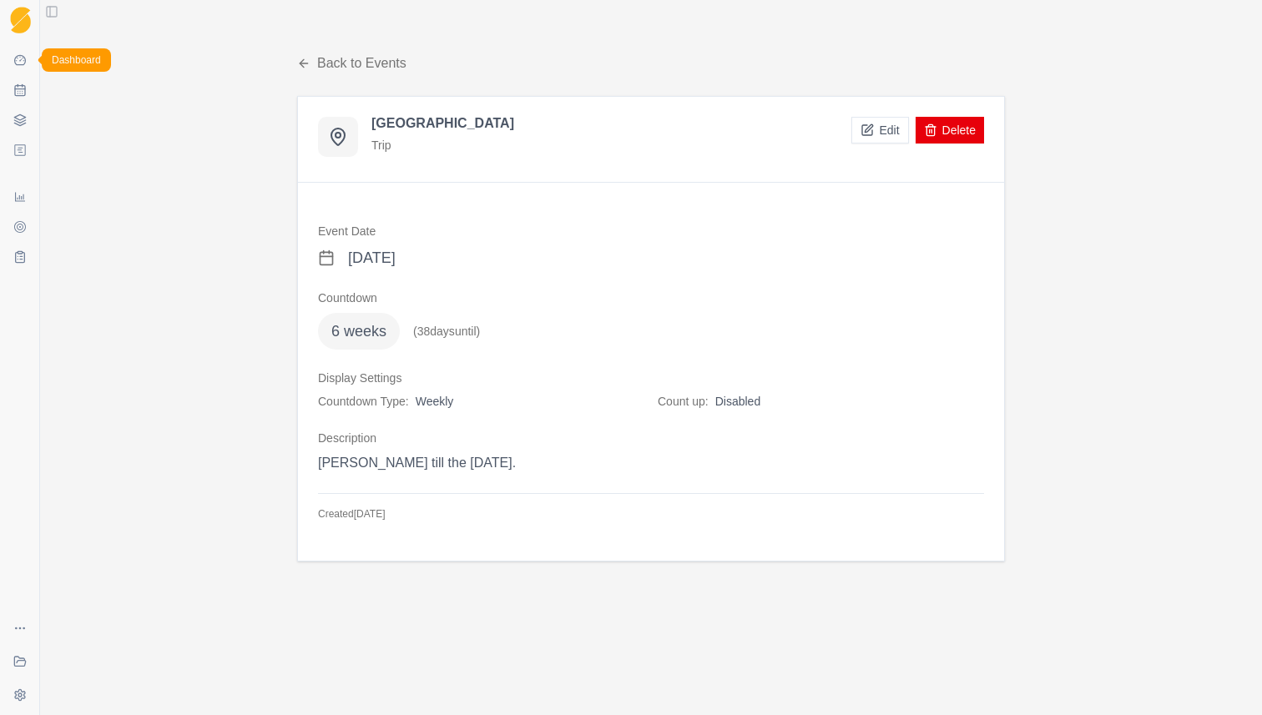
click at [19, 63] on icon at bounding box center [19, 59] width 13 height 13
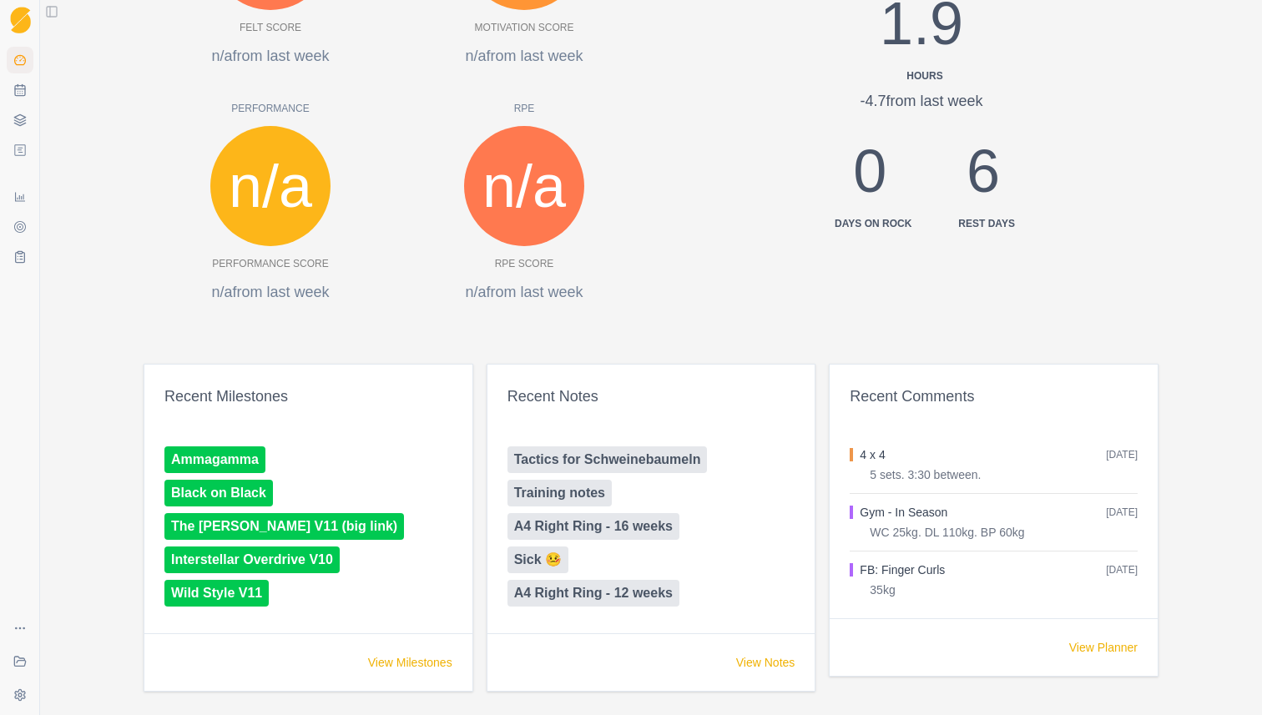
scroll to position [690, 0]
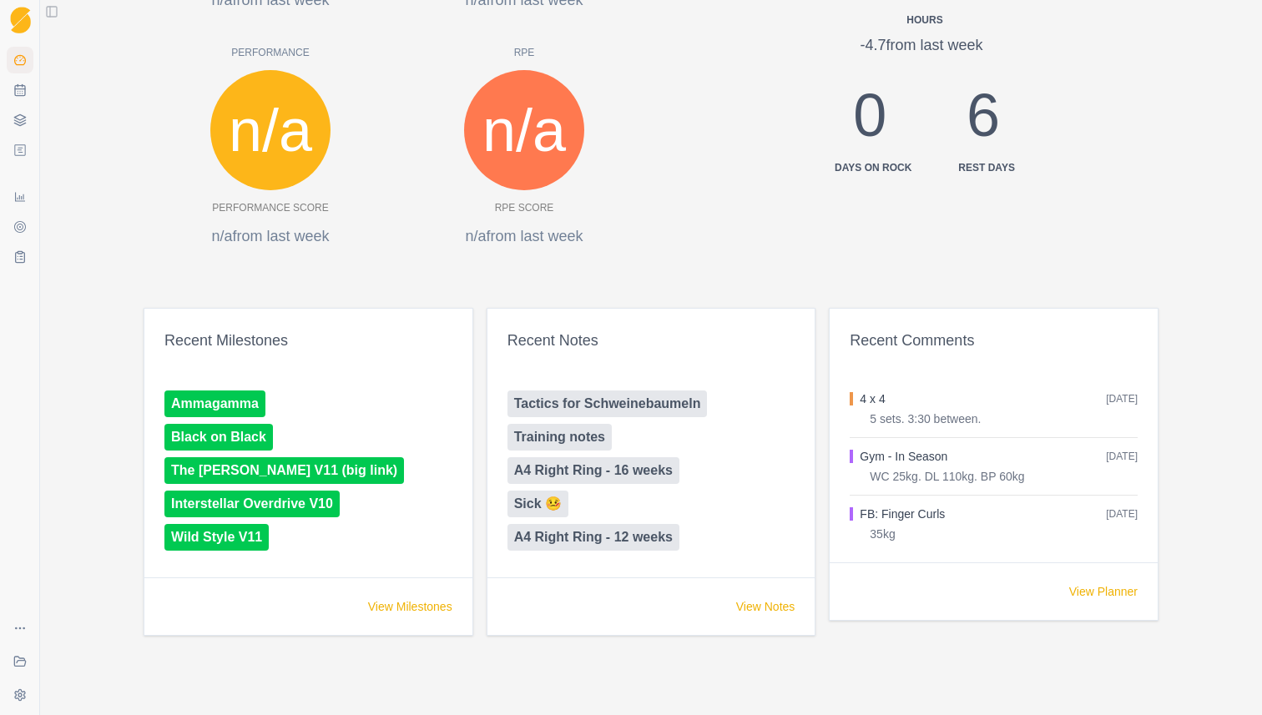
click at [757, 607] on link "View Notes" at bounding box center [765, 606] width 59 height 17
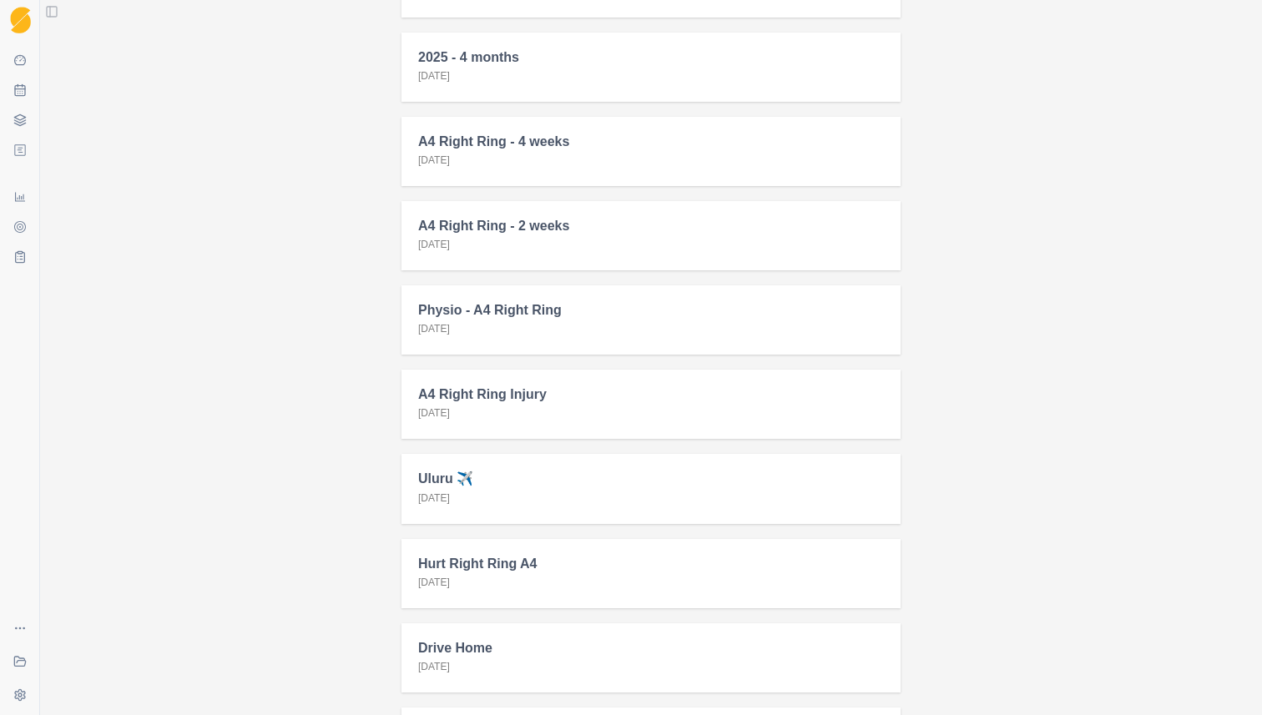
scroll to position [721, 0]
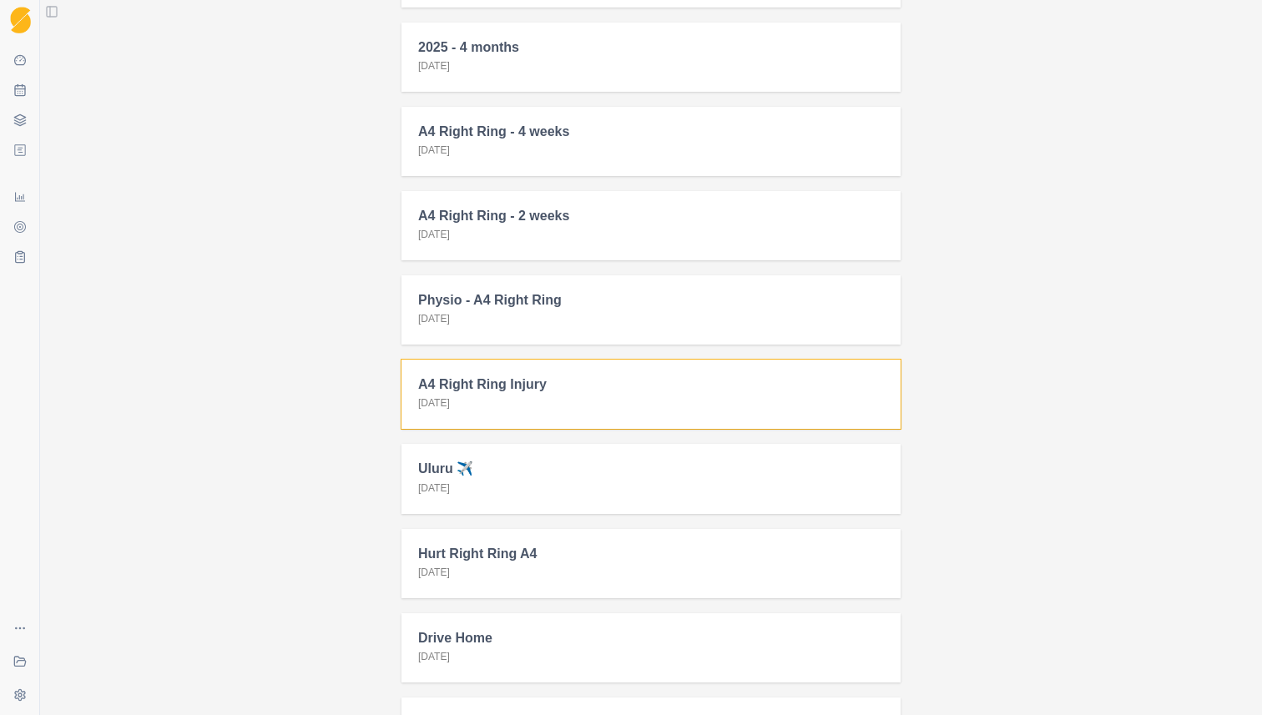
click at [743, 395] on div "A4 Right Ring Injury 5/12/24" at bounding box center [650, 394] width 499 height 69
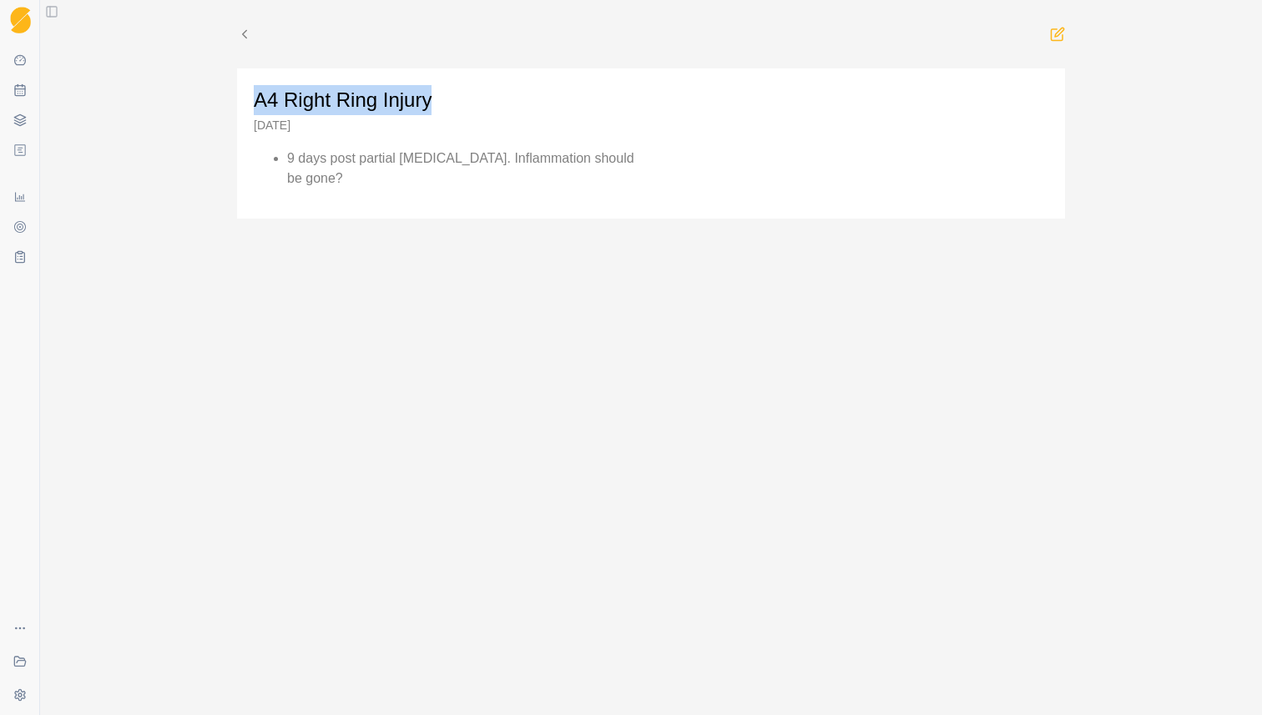
drag, startPoint x: 431, startPoint y: 103, endPoint x: 251, endPoint y: 100, distance: 179.4
click at [251, 100] on div "A4 Right Ring Injury 5/12/24 9 days post partial rupture. Inflammation should b…" at bounding box center [651, 143] width 828 height 150
copy p "A4 Right Ring Injury"
click at [245, 31] on polyline at bounding box center [245, 35] width 4 height 8
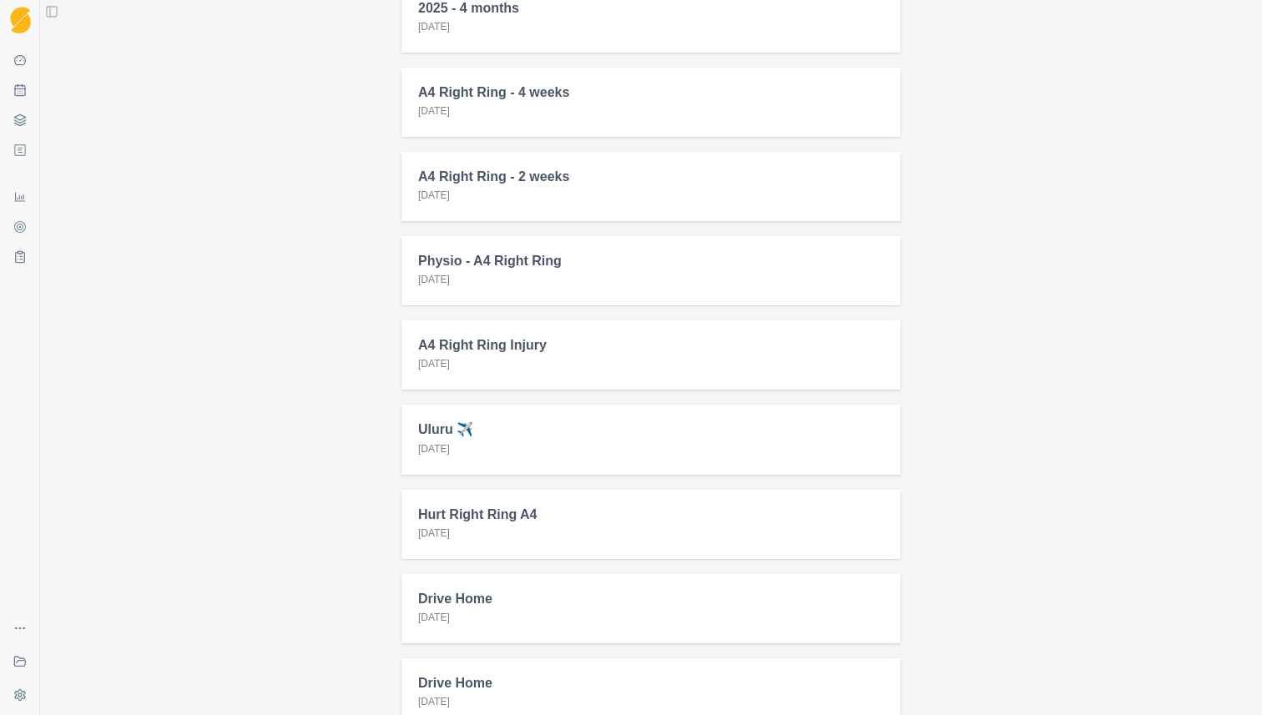
scroll to position [762, 0]
click at [603, 508] on h2 "Hurt Right Ring A4" at bounding box center [651, 513] width 466 height 16
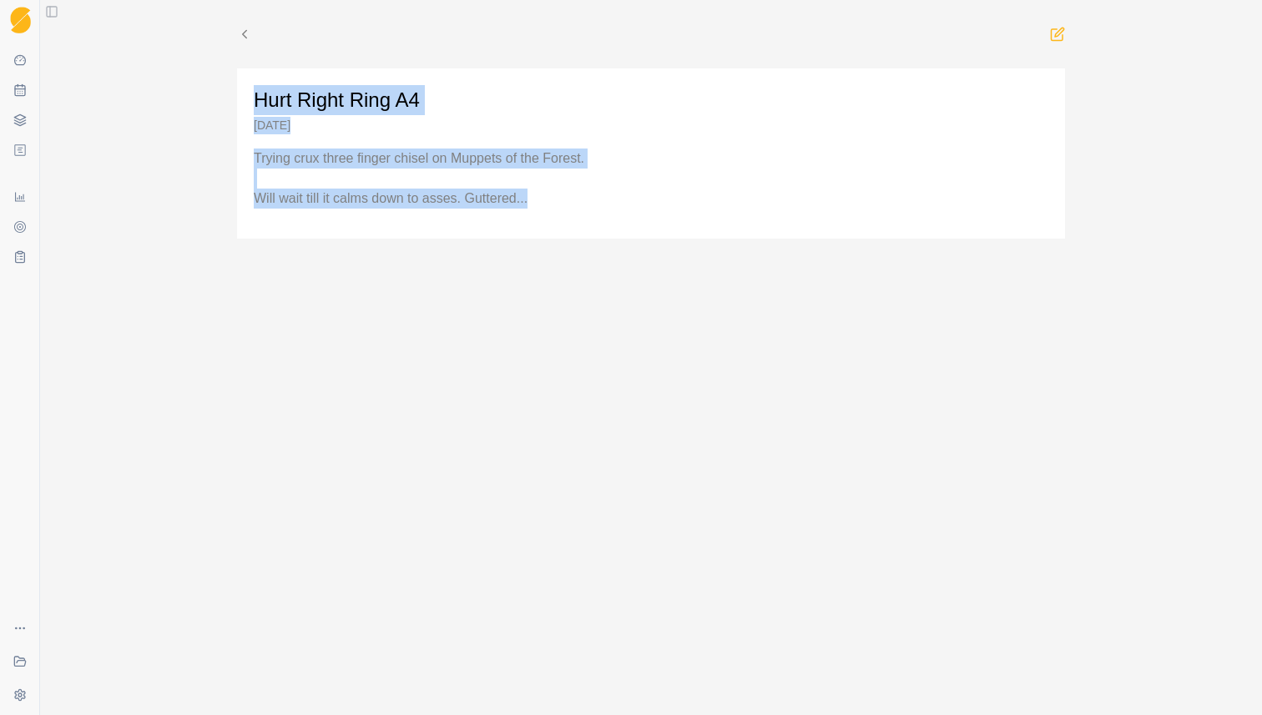
drag, startPoint x: 561, startPoint y: 194, endPoint x: 250, endPoint y: 101, distance: 324.2
click at [250, 101] on div "Hurt Right Ring A4 26/11/24 Trying crux three finger chisel on Muppets of the F…" at bounding box center [651, 153] width 828 height 170
copy div "Hurt Right Ring A4 26/11/24 Trying crux three finger chisel on Muppets of the F…"
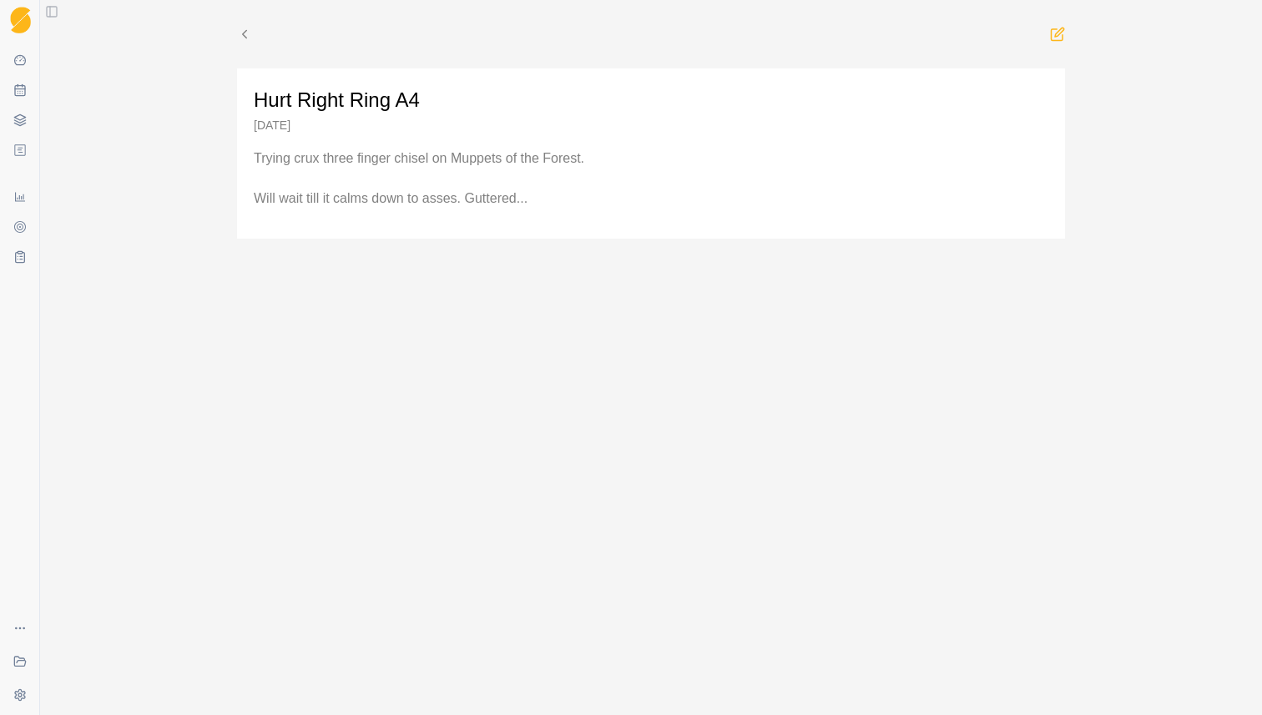
click at [218, 89] on div "Hurt Right Ring A4 26/11/24 Trying crux three finger chisel on Muppets of the F…" at bounding box center [651, 357] width 1222 height 715
click at [21, 86] on icon at bounding box center [19, 89] width 13 height 13
select select "month"
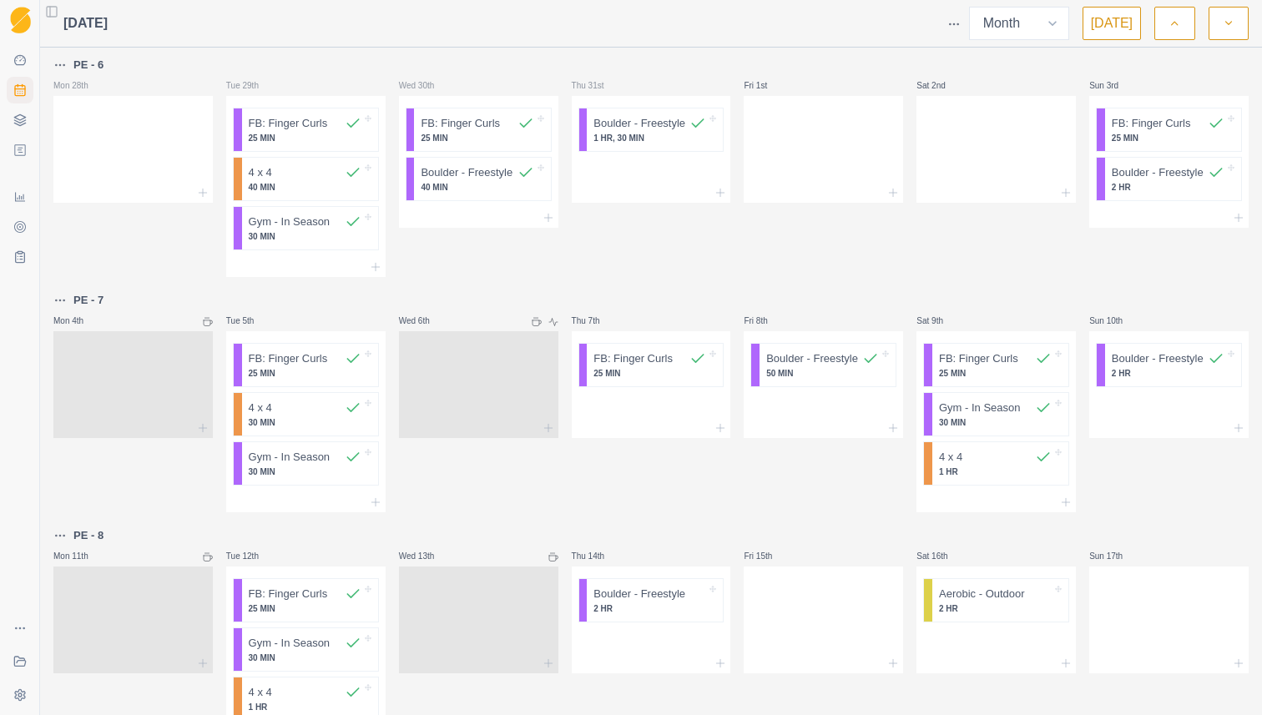
click at [960, 18] on html "Sequence Dashboard Planner Workouts Plans Performance Metrics Goals Tests Coach…" at bounding box center [631, 357] width 1262 height 715
click at [902, 58] on div "Events" at bounding box center [889, 54] width 159 height 27
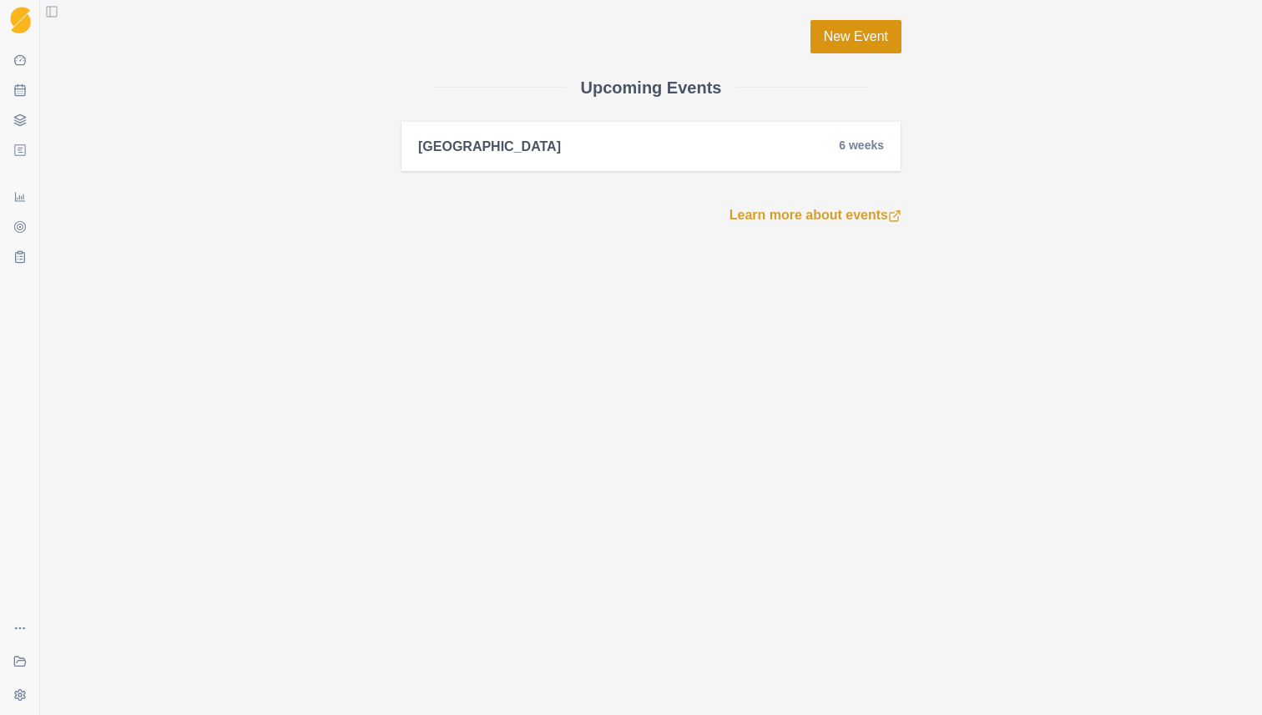
click at [838, 37] on link "New Event" at bounding box center [855, 36] width 91 height 33
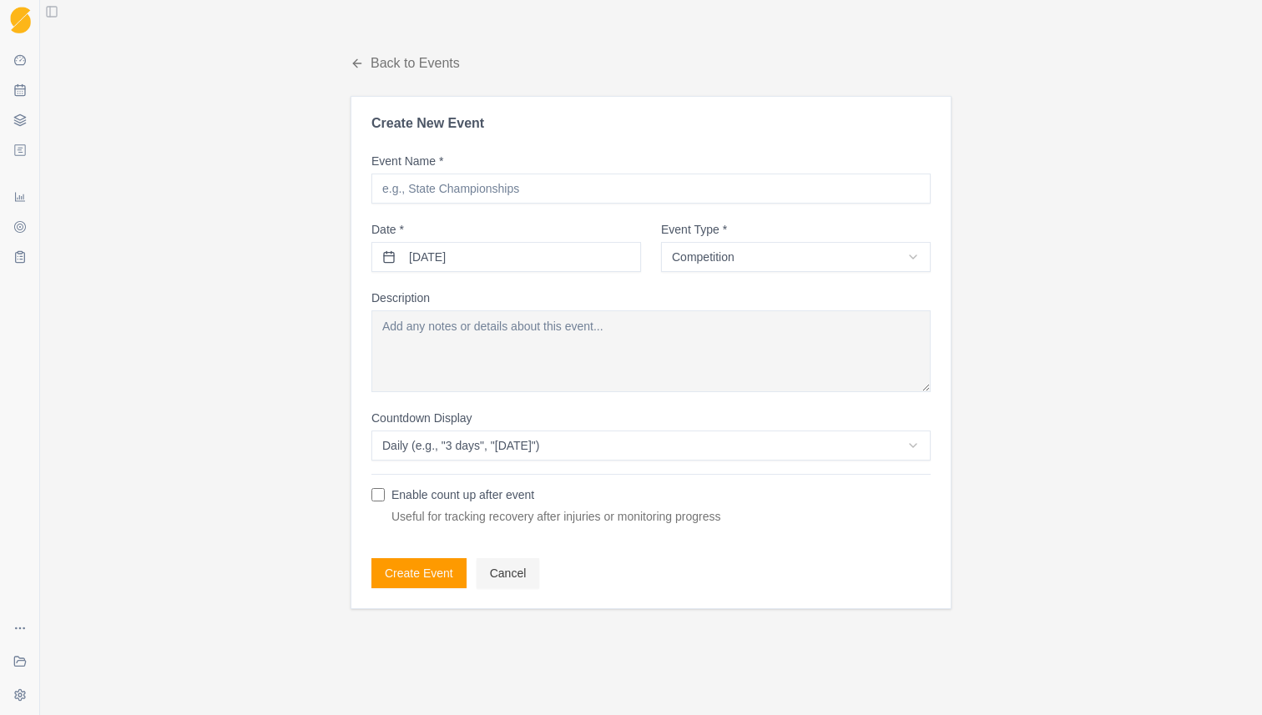
click at [471, 350] on textarea "Description" at bounding box center [650, 351] width 559 height 82
paste textarea "Hurt Right Ring A4 26/11/24 Trying crux three finger chisel on Muppets of the F…"
type textarea "26/11/24 Trying crux three finger chisel on Muppets of the Forest. Will wait ti…"
click at [467, 186] on input "Event Name *" at bounding box center [650, 189] width 559 height 30
paste input "Hurt Right Ring A4"
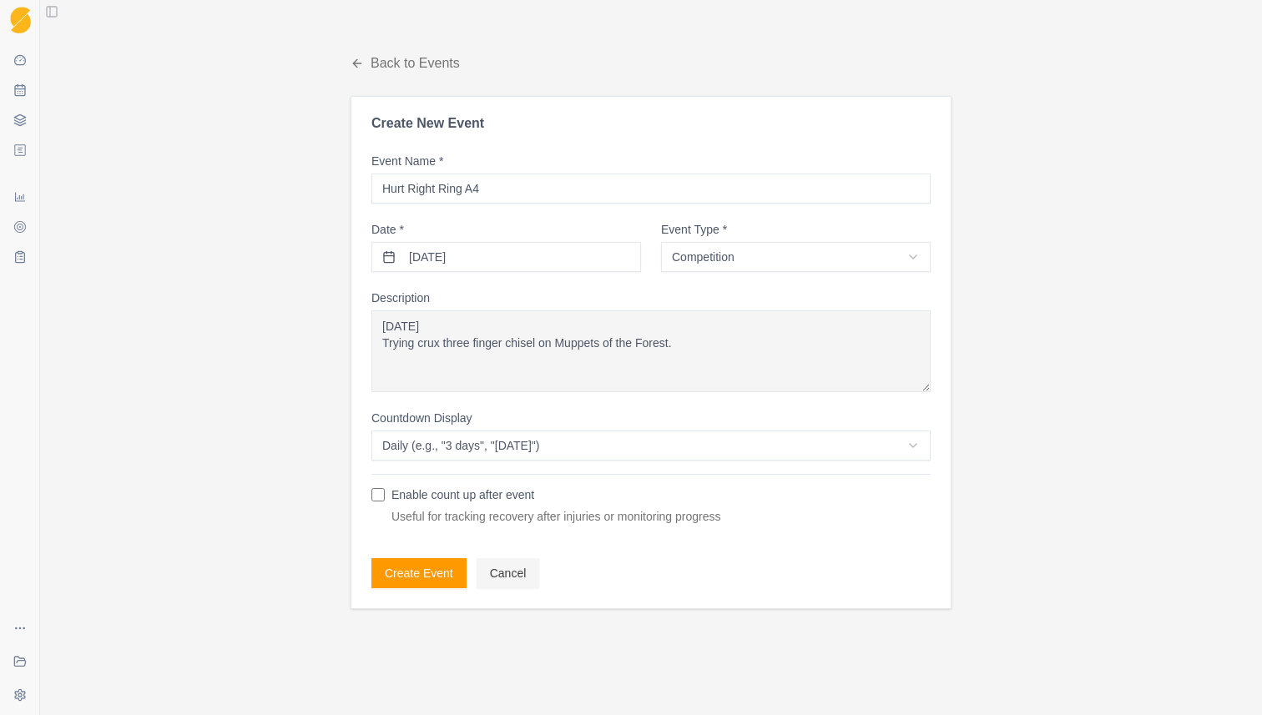
type input "Hurt Right Ring A4"
click at [450, 257] on button "18/08/2025" at bounding box center [506, 257] width 270 height 30
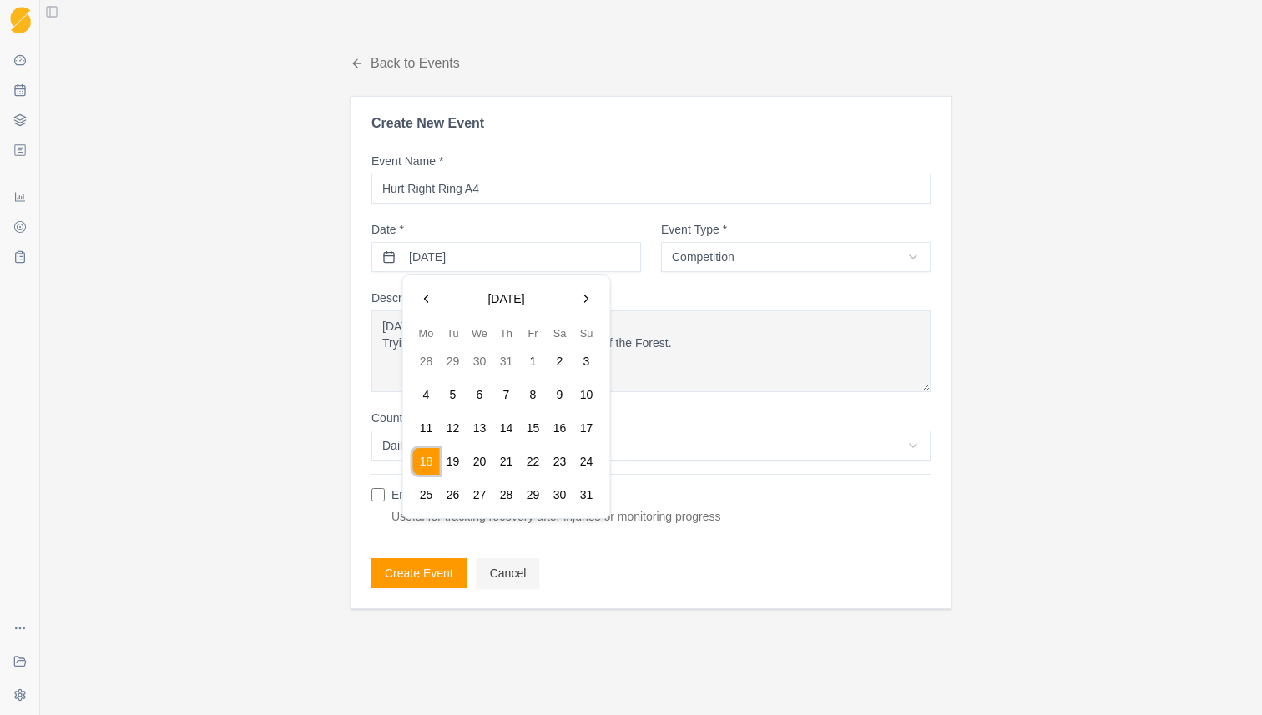
click at [426, 296] on button "Go to the Previous Month" at bounding box center [426, 298] width 27 height 27
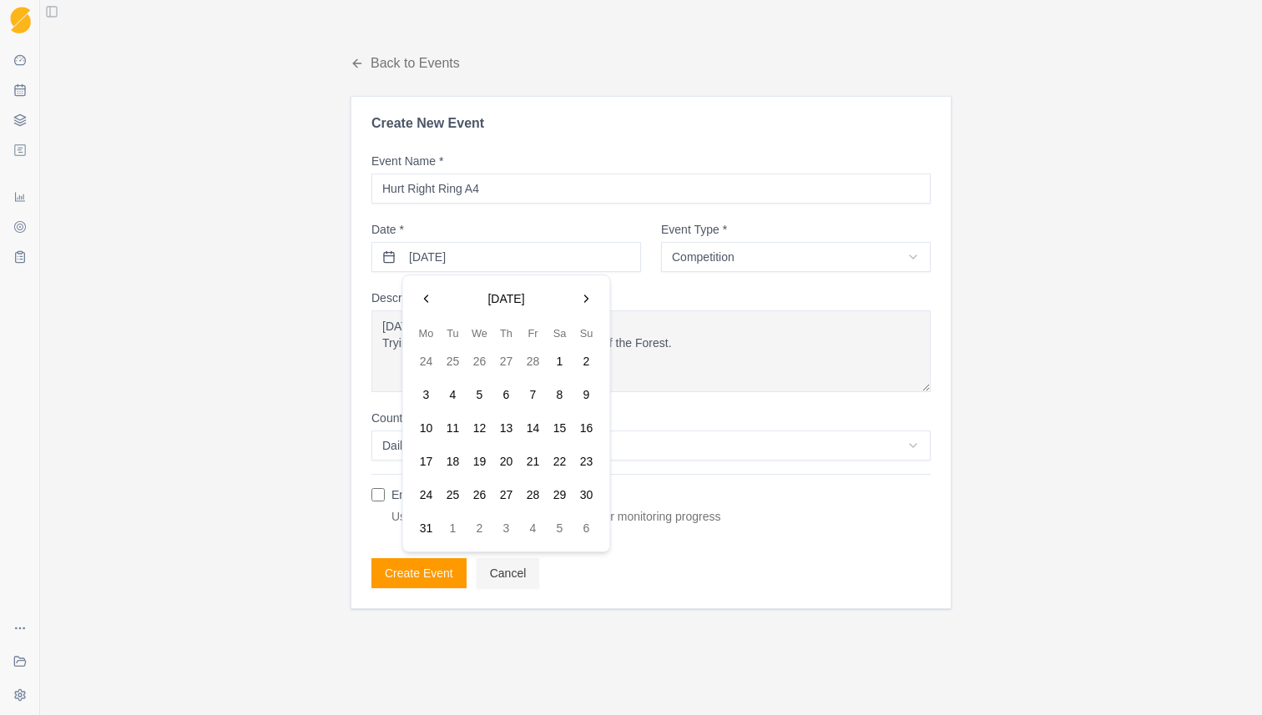
click at [426, 296] on button "Go to the Previous Month" at bounding box center [426, 298] width 27 height 27
click at [452, 490] on button "26" at bounding box center [453, 494] width 27 height 27
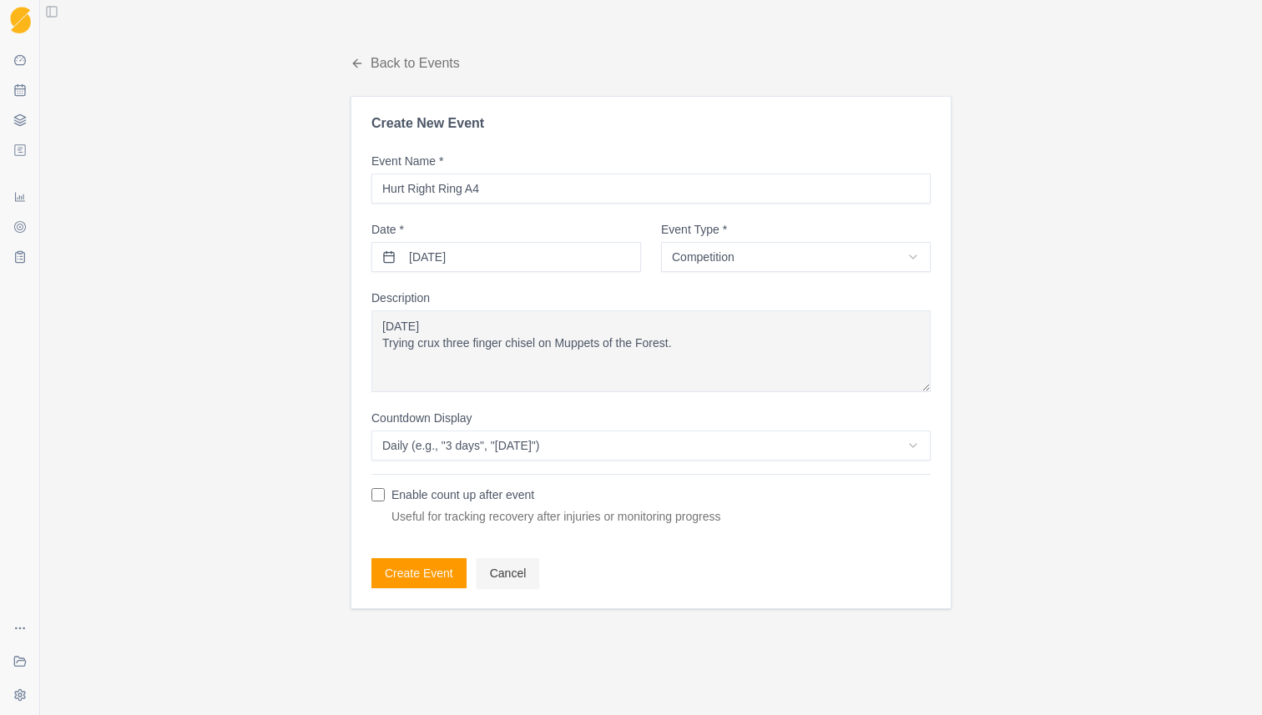
click at [515, 350] on textarea "26/11/24 Trying crux three finger chisel on Muppets of the Forest. Will wait ti…" at bounding box center [650, 351] width 559 height 82
click at [509, 374] on textarea "Trying crux three finger chisel on Muppets of the Forest. Guttered..." at bounding box center [650, 351] width 559 height 82
type textarea "Trying crux three finger chisel on Muppets of the Forest. Guttered..."
click at [441, 493] on label "Enable count up after event" at bounding box center [462, 495] width 143 height 12
click at [385, 493] on input "Enable count up after event" at bounding box center [377, 494] width 13 height 13
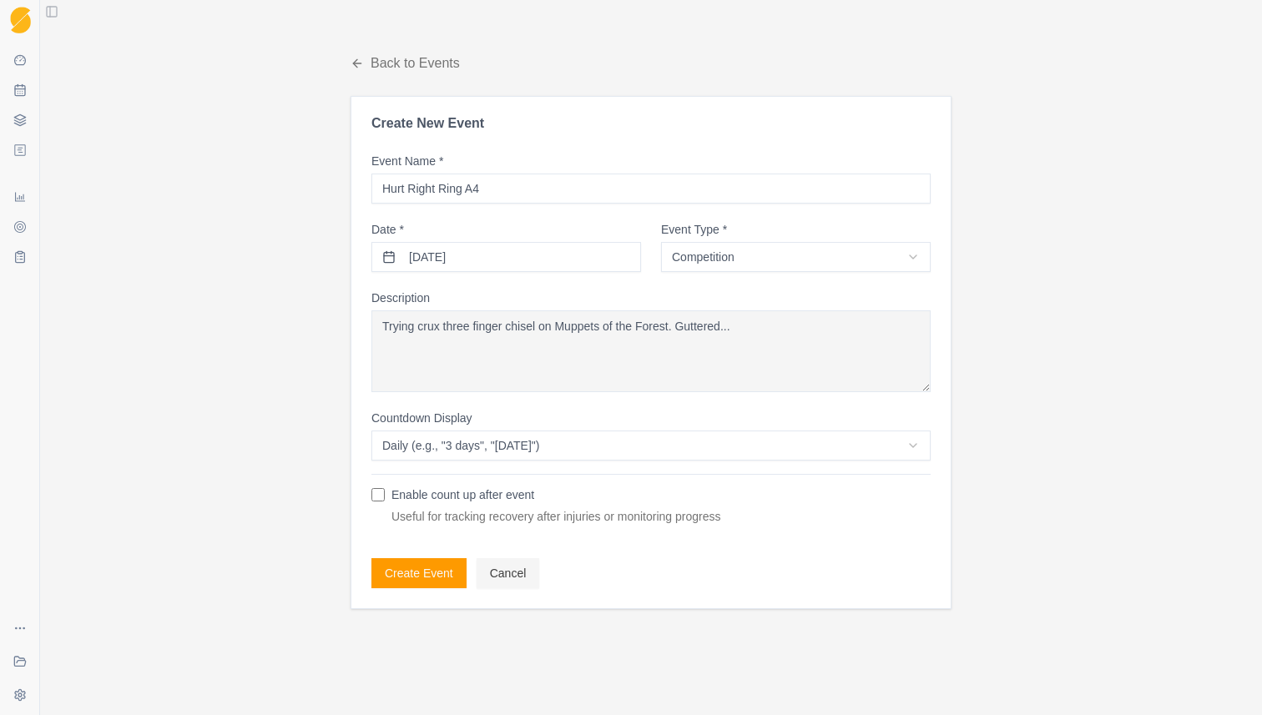
checkbox input "true"
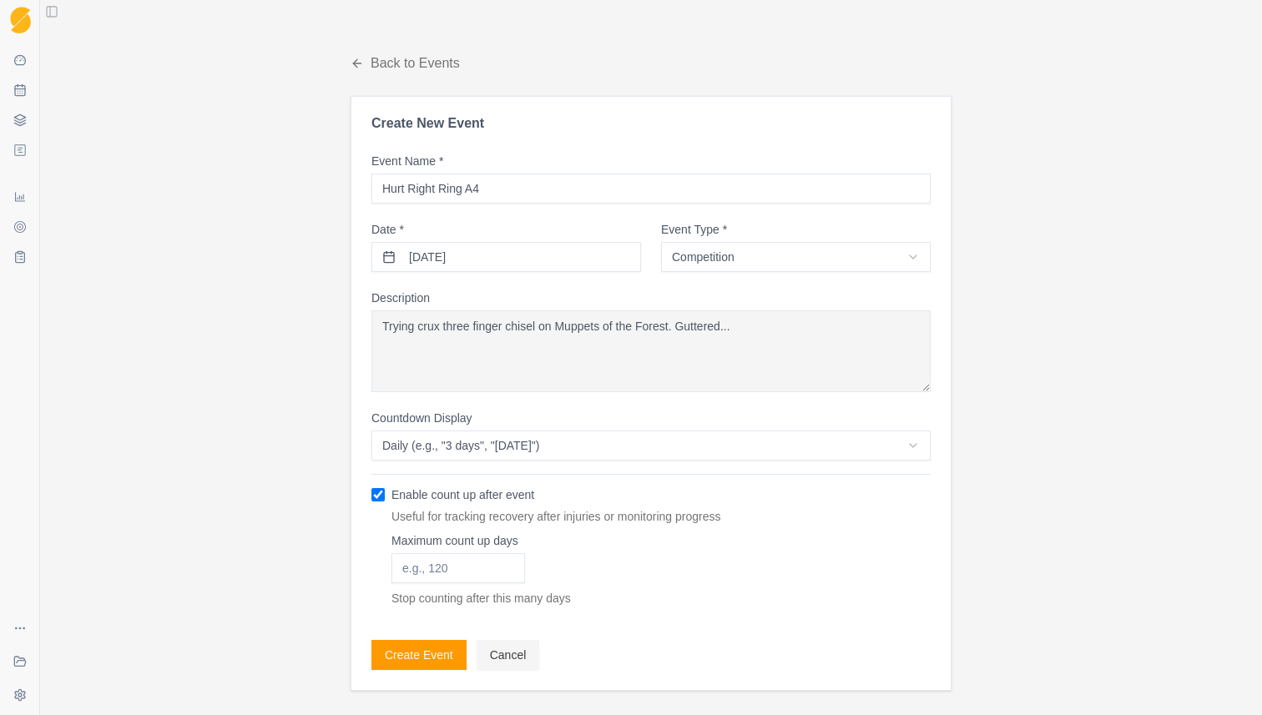
click at [464, 567] on input "Maximum count up days" at bounding box center [458, 568] width 134 height 30
type input "120"
click at [714, 614] on form "Event Name * Hurt Right Ring A4 Date * 26/11/2024 Event Type * Competition Comp…" at bounding box center [650, 412] width 559 height 515
click at [417, 654] on button "Create Event" at bounding box center [418, 655] width 95 height 30
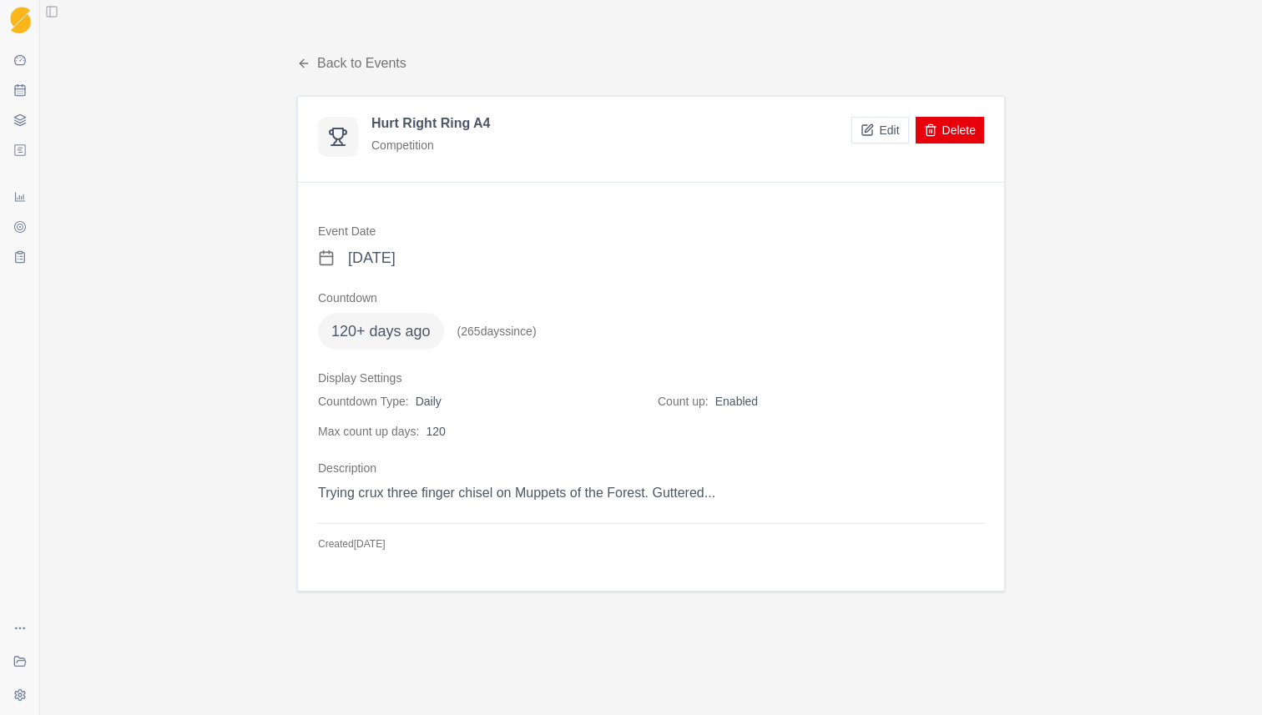
click at [892, 132] on button "Edit" at bounding box center [879, 130] width 57 height 27
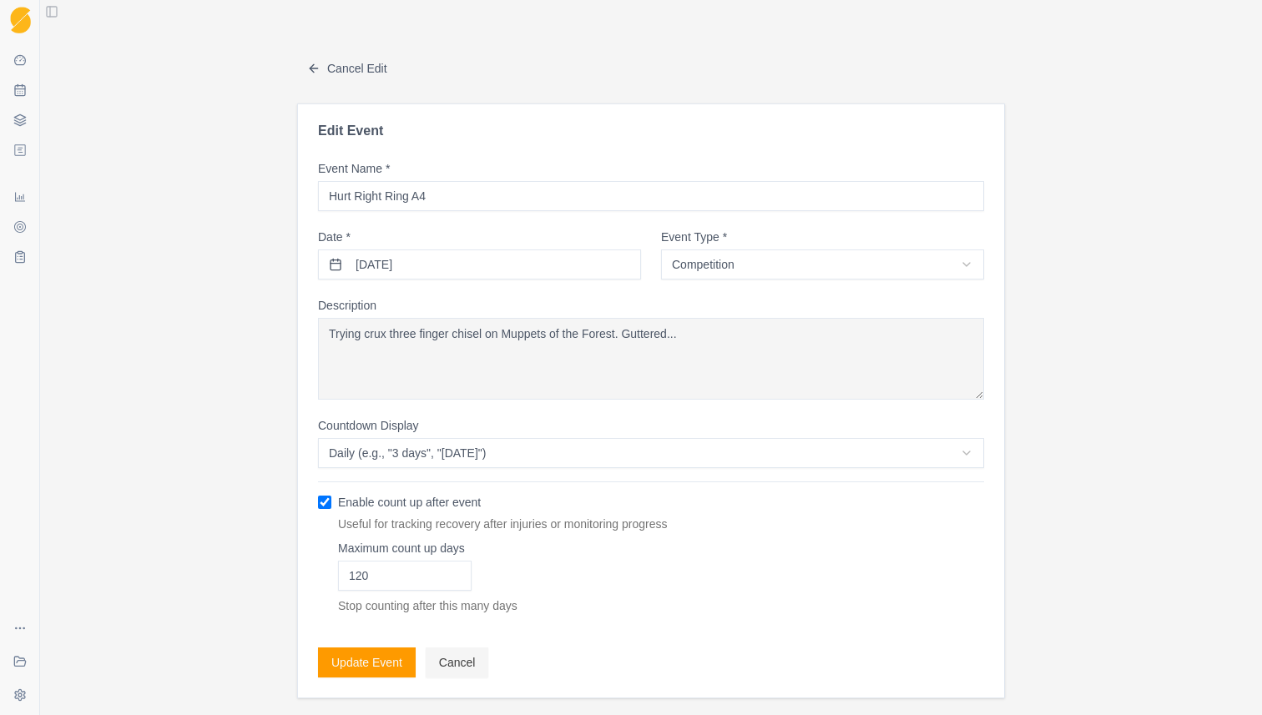
click at [834, 264] on html "Sequence Dashboard Planner Workouts Plans Performance Metrics Goals Tests Coach…" at bounding box center [631, 357] width 1262 height 715
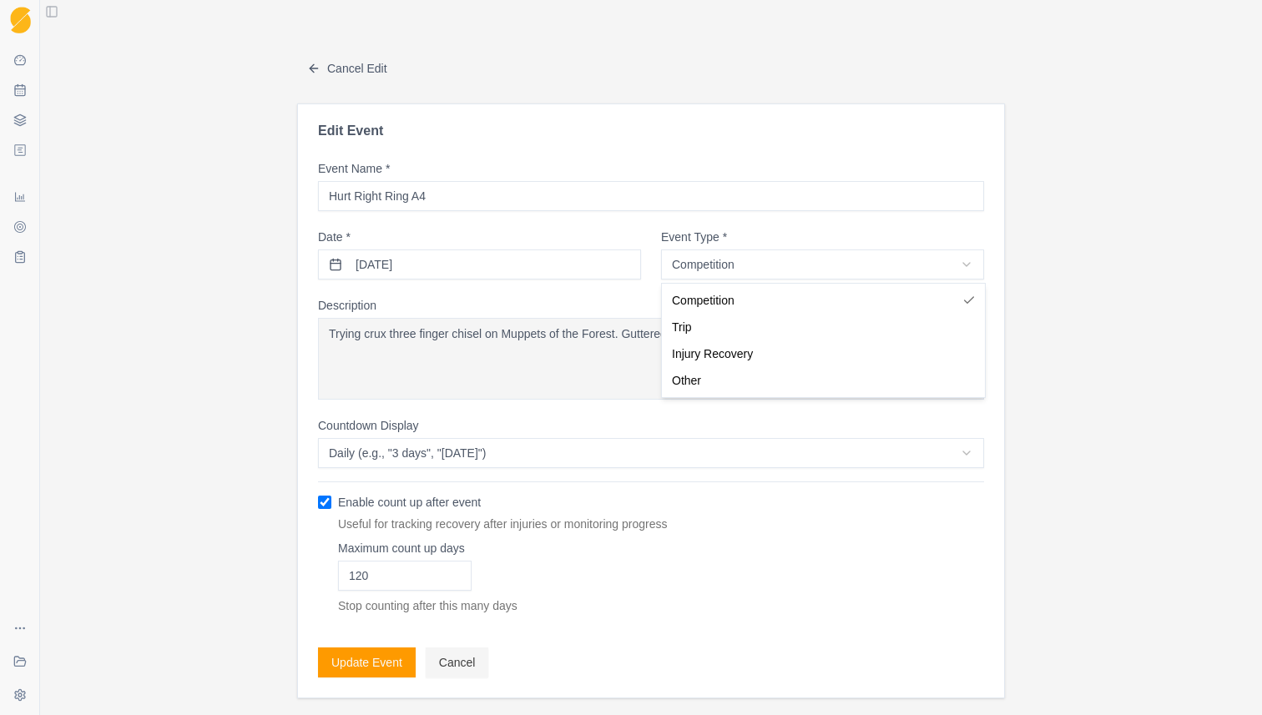
select select "injury"
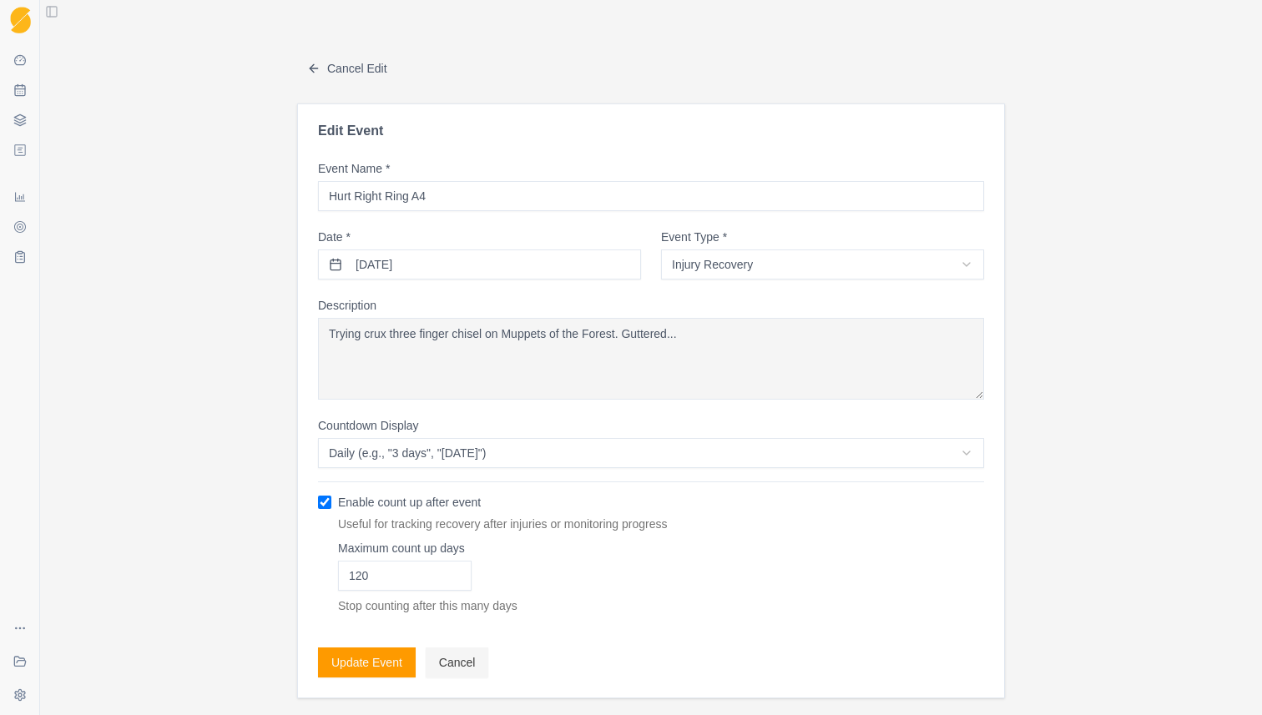
click at [376, 658] on button "Update Event" at bounding box center [367, 663] width 98 height 30
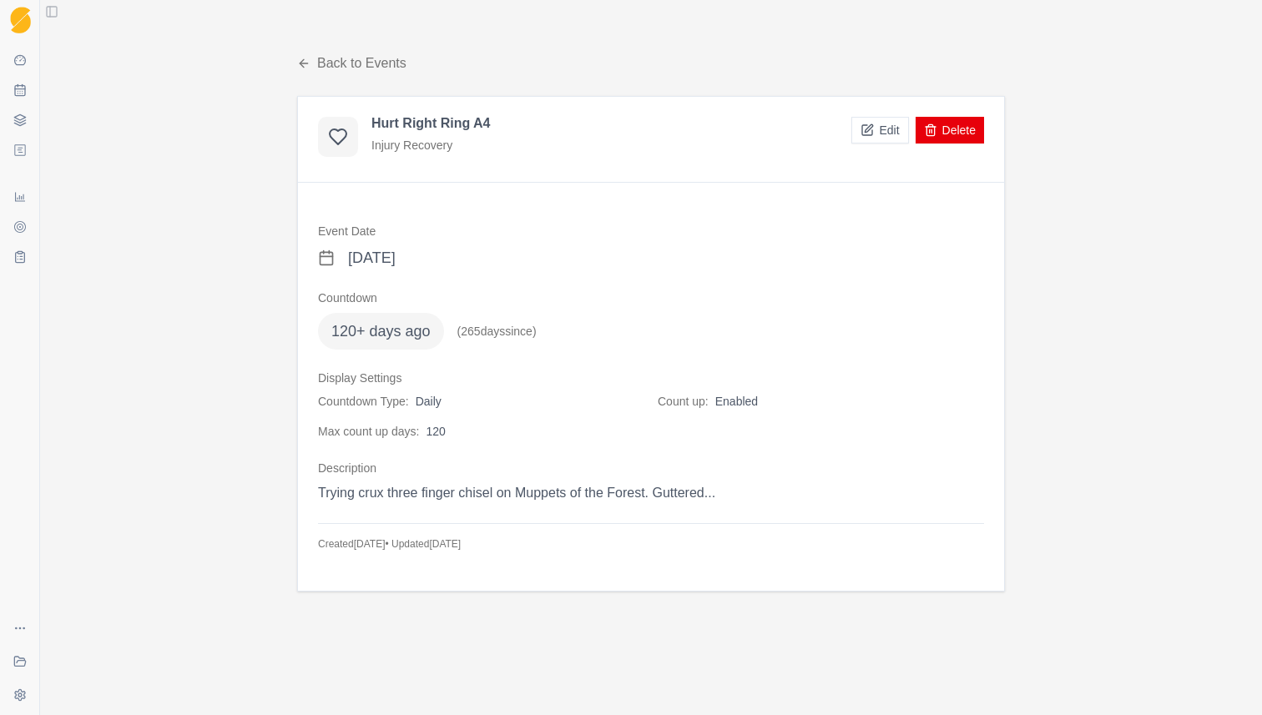
click at [180, 239] on div "Back to Events Hurt Right Ring A4 Injury Recovery Edit Delete Event Date Novemb…" at bounding box center [651, 357] width 1222 height 715
click at [21, 93] on icon at bounding box center [19, 89] width 13 height 13
select select "month"
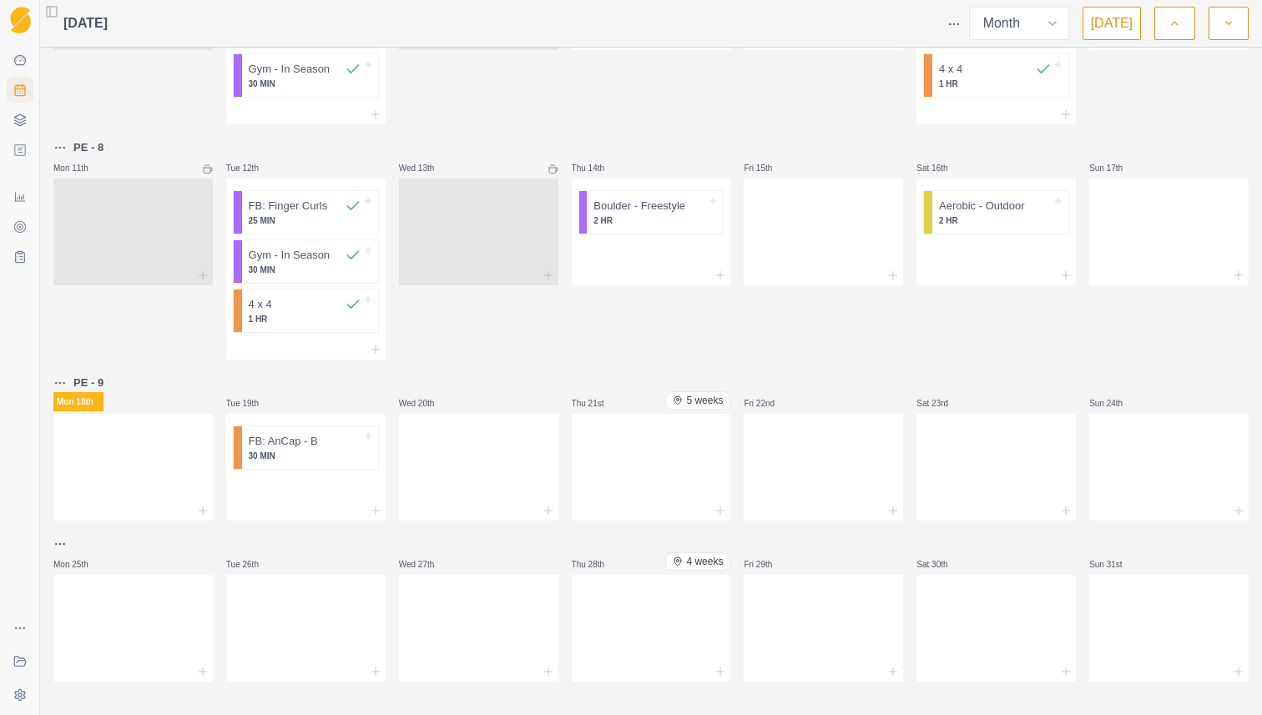
scroll to position [401, 0]
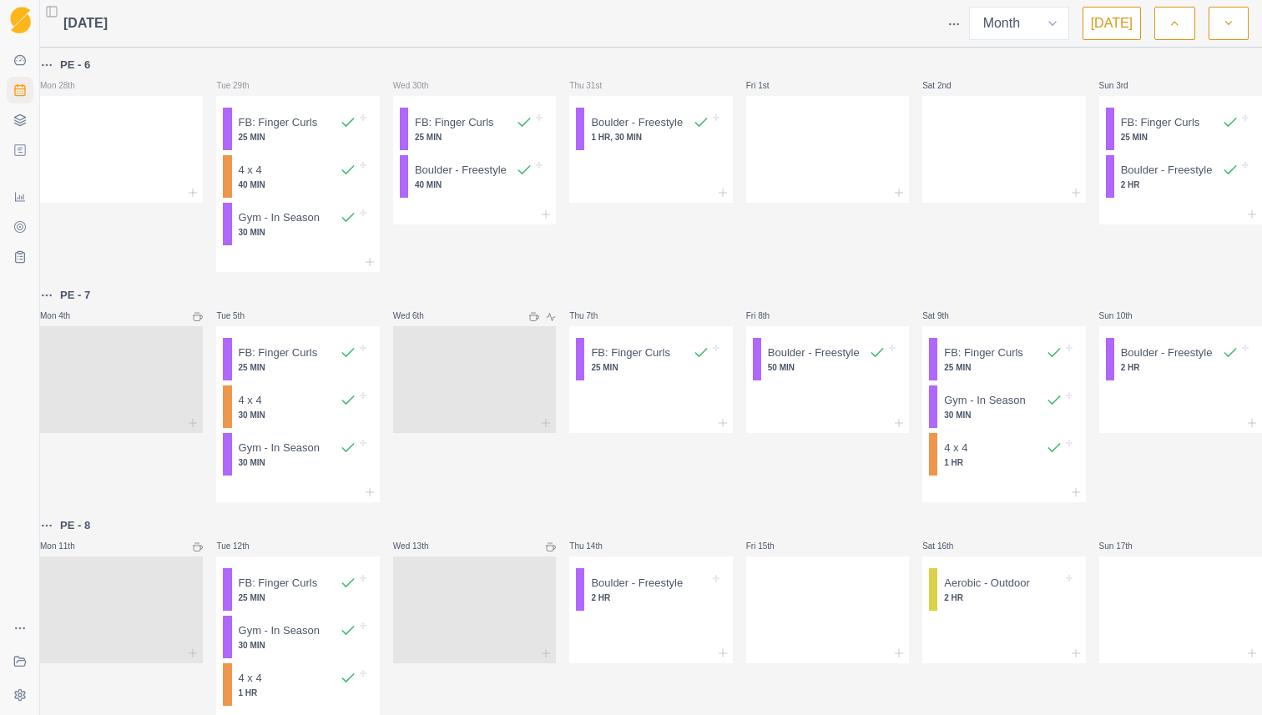
select select "month"
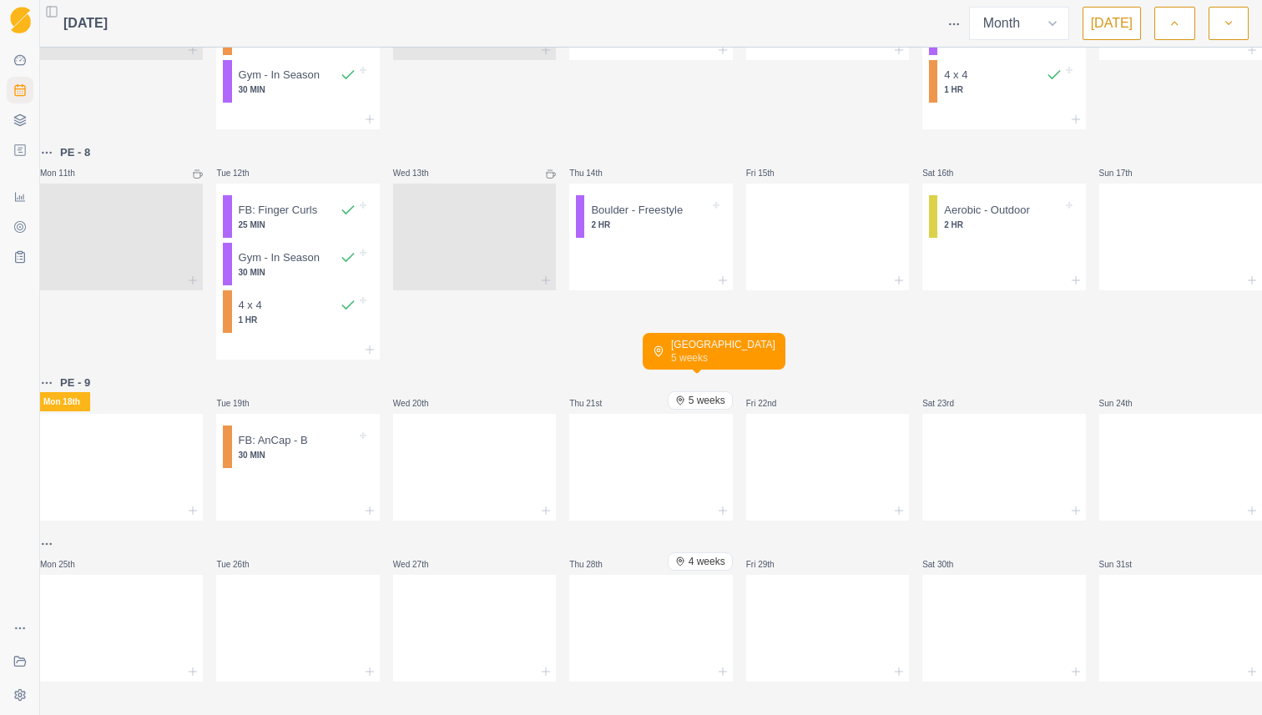
scroll to position [401, 0]
click at [707, 555] on span "4 weeks" at bounding box center [706, 561] width 37 height 13
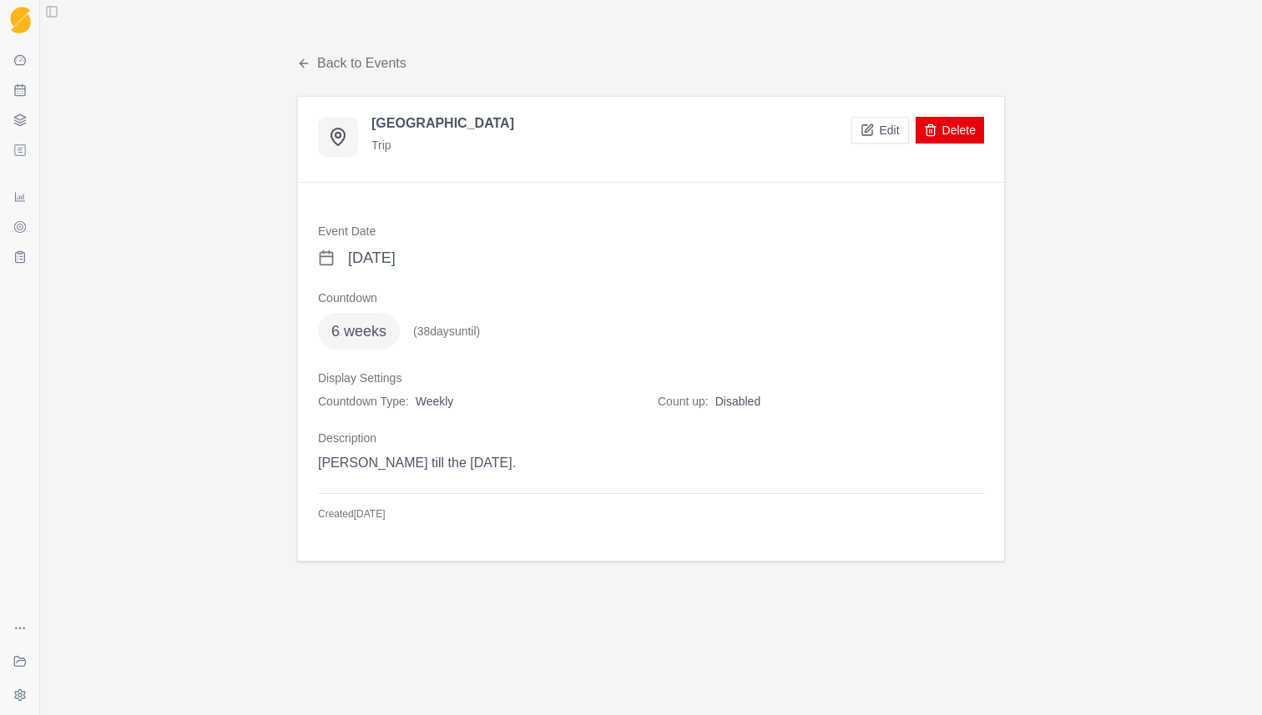
click at [396, 69] on link "Back to Events" at bounding box center [351, 63] width 109 height 20
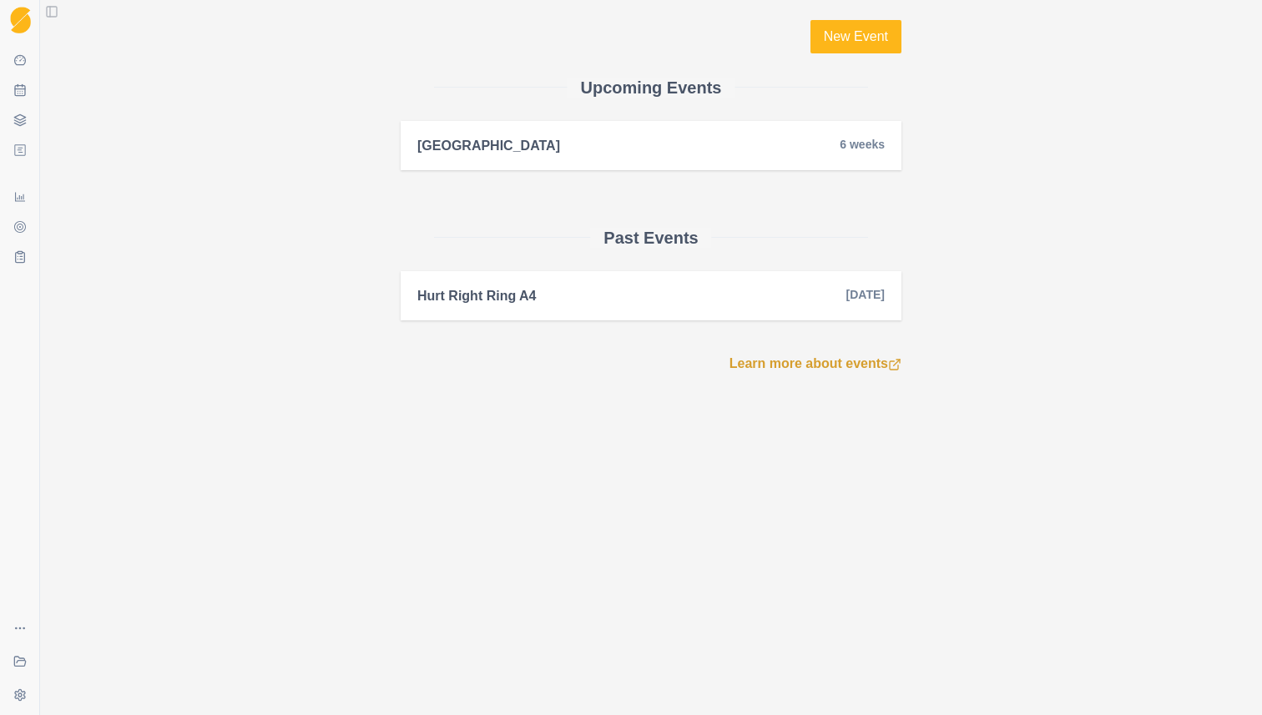
click at [293, 103] on div "New Event Upcoming Events [GEOGRAPHIC_DATA] 6 weeks Past Events Hurt Right Ring…" at bounding box center [651, 197] width 854 height 394
click at [254, 377] on div "New Event Upcoming Events [GEOGRAPHIC_DATA] 6 weeks Past Events Hurt Right Ring…" at bounding box center [651, 197] width 854 height 394
